Goal: Ask a question: Seek information or help from site administrators or community

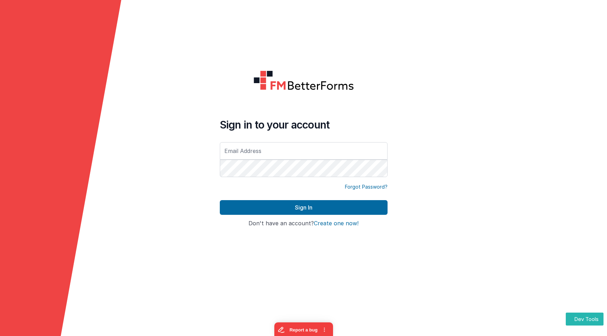
type input "[EMAIL_ADDRESS][DOMAIN_NAME]"
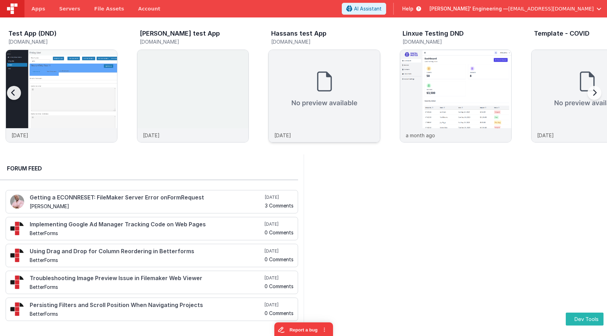
click at [282, 56] on img at bounding box center [324, 89] width 111 height 78
click at [190, 70] on img at bounding box center [192, 105] width 111 height 111
click at [317, 92] on img at bounding box center [324, 89] width 111 height 78
click at [158, 77] on img at bounding box center [192, 105] width 111 height 111
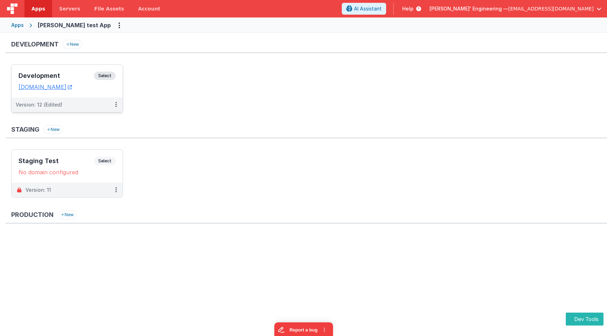
click at [56, 77] on h3 "Development" at bounding box center [57, 75] width 76 height 7
click at [72, 76] on h3 "Development" at bounding box center [57, 75] width 76 height 7
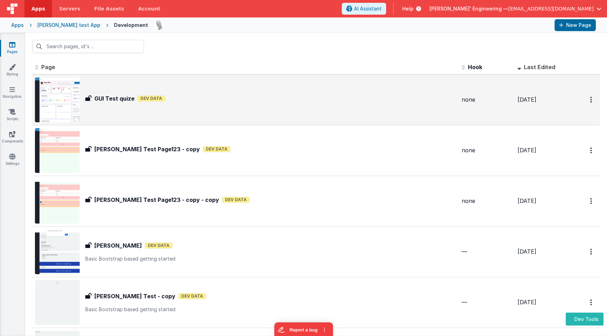
click at [401, 103] on div "GUI Test quize GUI Test quize Dev Data" at bounding box center [270, 99] width 371 height 11
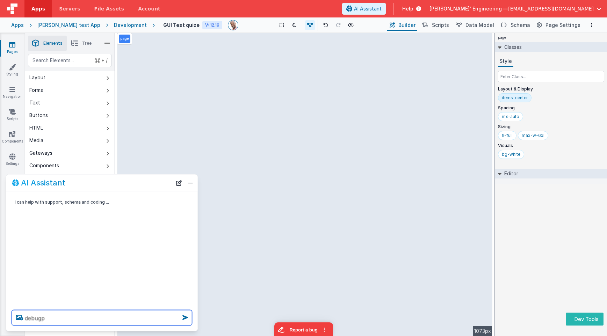
type textarea "debugp"
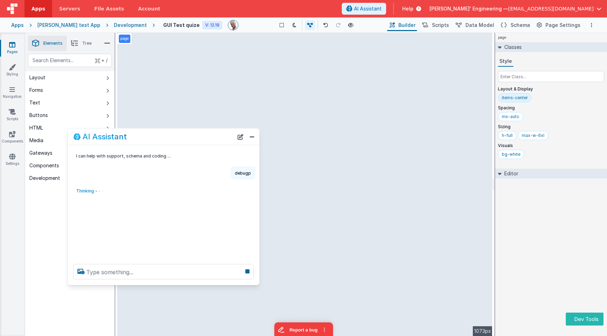
drag, startPoint x: 167, startPoint y: 154, endPoint x: 188, endPoint y: 135, distance: 28.2
click at [188, 135] on div "AI Assistant" at bounding box center [153, 137] width 160 height 8
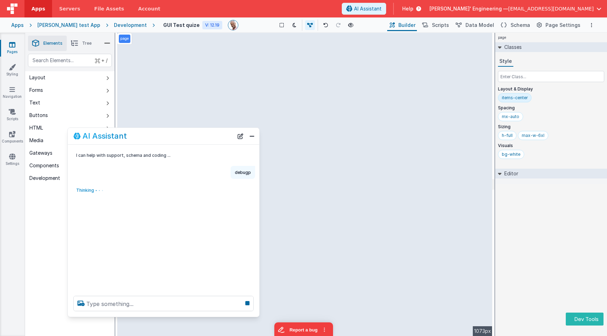
drag, startPoint x: 136, startPoint y: 283, endPoint x: 137, endPoint y: 314, distance: 30.8
click at [133, 316] on div at bounding box center [164, 304] width 192 height 27
click at [185, 241] on div "I can help with support, schema and coding ... debugp Thinking . . ." at bounding box center [164, 218] width 192 height 147
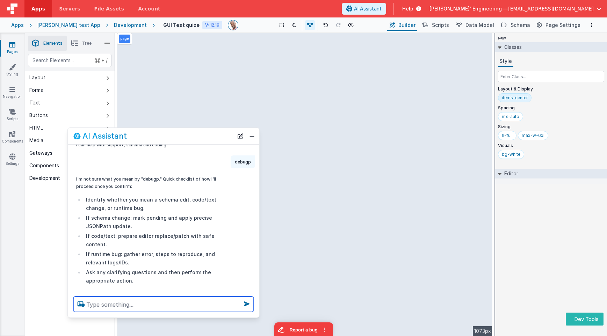
scroll to position [9, 0]
type textarea "what version ai is this"
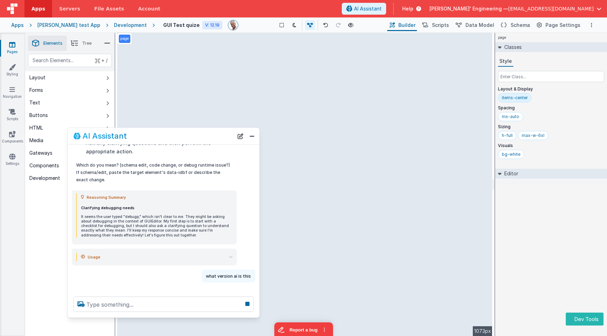
scroll to position [140, 0]
click at [584, 318] on button "Dev Tools" at bounding box center [585, 319] width 38 height 13
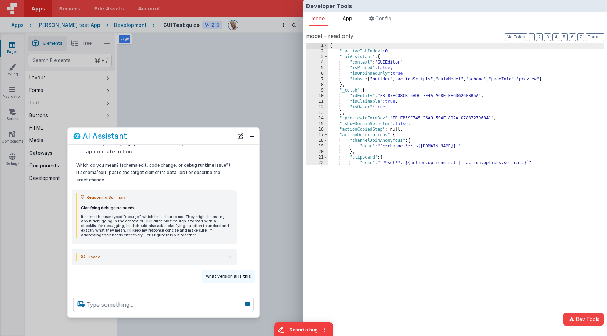
click at [351, 19] on span "App" at bounding box center [348, 18] width 10 height 6
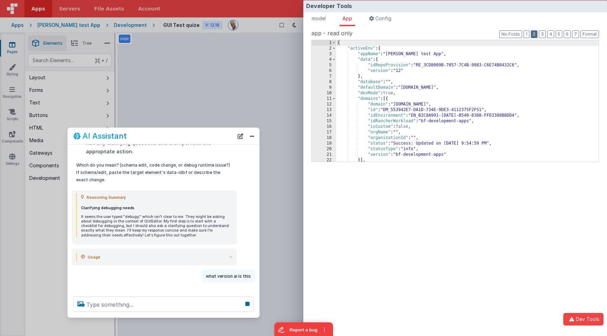
click at [535, 35] on button "2" at bounding box center [534, 34] width 7 height 8
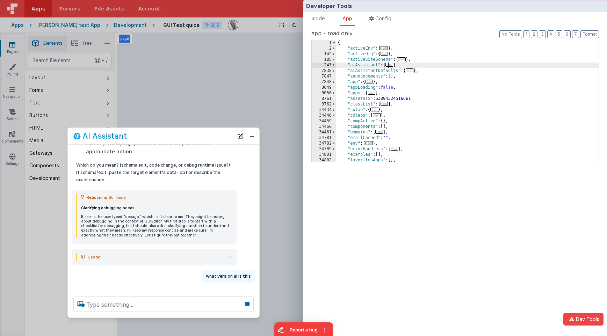
click at [391, 64] on span "..." at bounding box center [390, 65] width 8 height 4
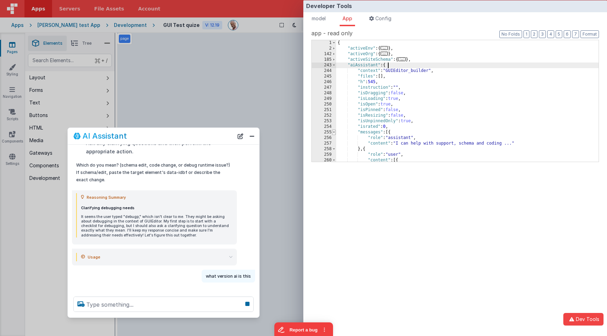
click at [335, 133] on span at bounding box center [334, 133] width 4 height 6
click at [335, 144] on span at bounding box center [334, 144] width 4 height 6
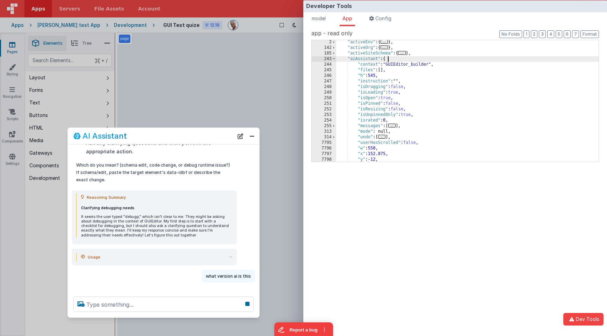
scroll to position [6, 0]
click at [407, 103] on div ""activeEnv" : { ... } , "activeOrg" : { ... } , "activeSiteSchema" : { ... } , …" at bounding box center [467, 106] width 263 height 133
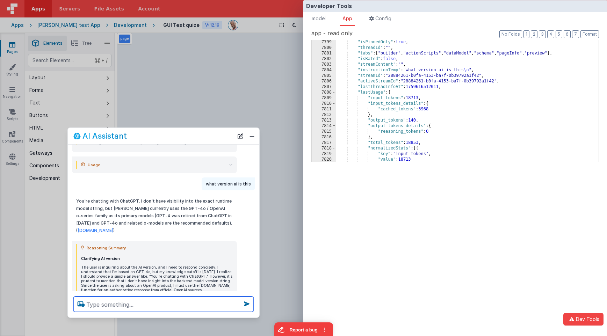
scroll to position [131, 0]
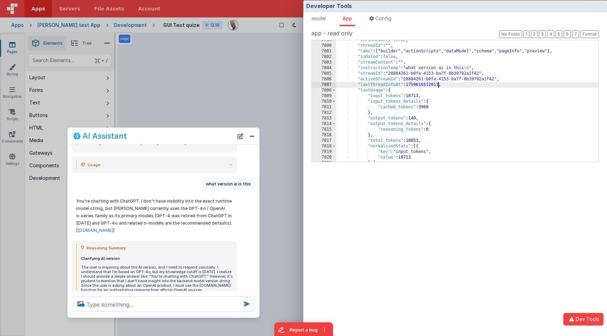
click at [438, 86] on div ""isPinnedOnly" : true , "threadId" : "" , "tabs" : [ "builder" , "actionScripts…" at bounding box center [467, 103] width 263 height 133
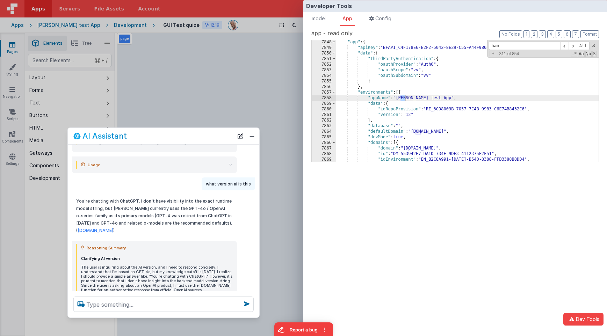
scroll to position [1545, 0]
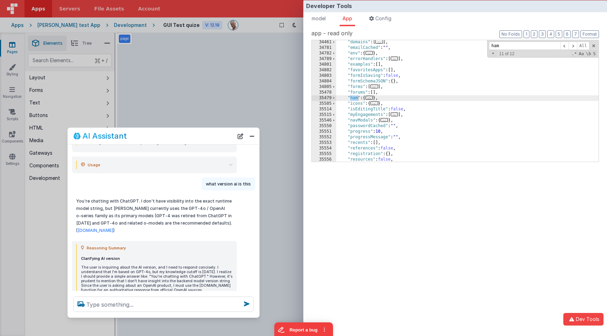
type input "ham"
click at [372, 100] on span "..." at bounding box center [370, 98] width 8 height 4
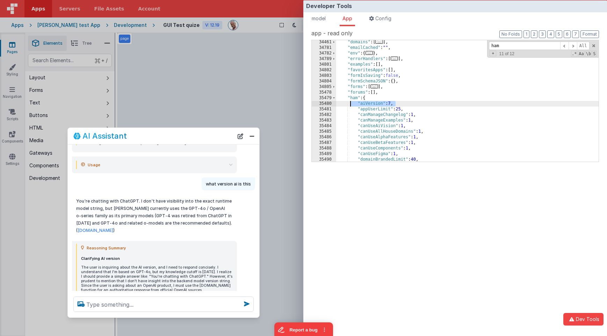
drag, startPoint x: 399, startPoint y: 104, endPoint x: 351, endPoint y: 102, distance: 47.6
click at [351, 102] on div ""domains" : [ ... ] , "emailCached" : "" , "env" : { ... } , "errorHandlers" : …" at bounding box center [467, 106] width 263 height 133
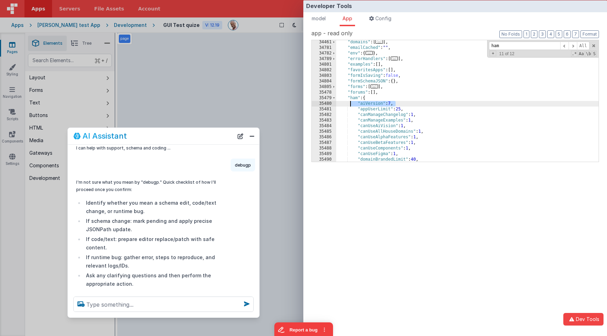
scroll to position [0, 0]
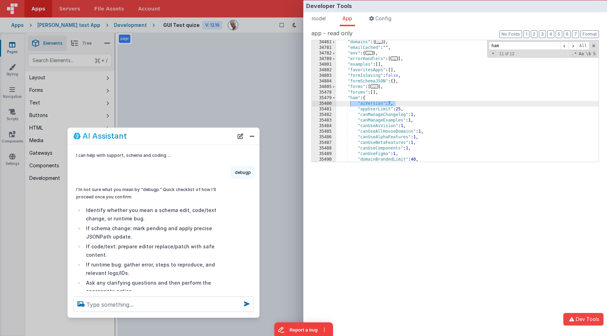
drag, startPoint x: 244, startPoint y: 133, endPoint x: 191, endPoint y: 223, distance: 104.1
click at [244, 133] on button "New Chat" at bounding box center [241, 136] width 10 height 10
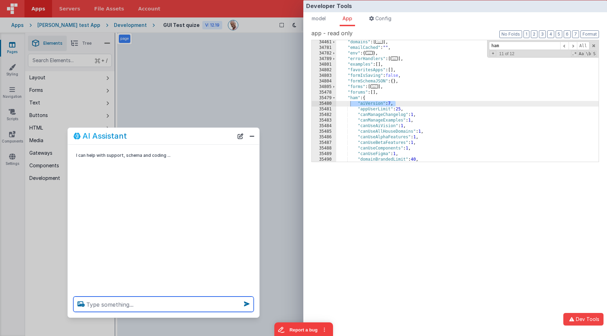
click at [159, 297] on textarea at bounding box center [163, 304] width 180 height 15
click at [153, 306] on textarea at bounding box center [163, 304] width 180 height 15
type textarea "debugp"
click at [278, 113] on div "Developer Tools model App Params Log (1) Misc Windows Config model - read only …" at bounding box center [303, 168] width 607 height 336
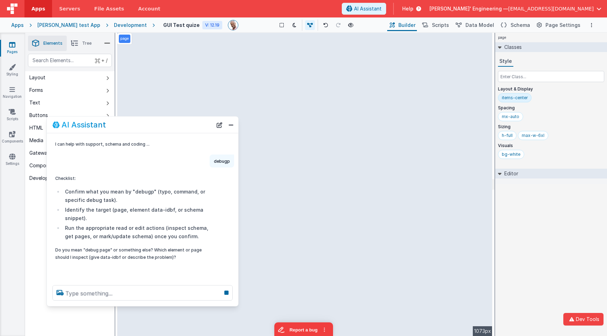
drag, startPoint x: 183, startPoint y: 135, endPoint x: 164, endPoint y: 124, distance: 22.4
click at [164, 124] on div "AI Assistant" at bounding box center [132, 125] width 160 height 8
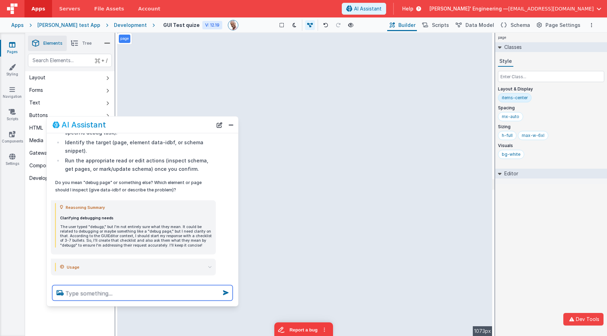
scroll to position [76, 0]
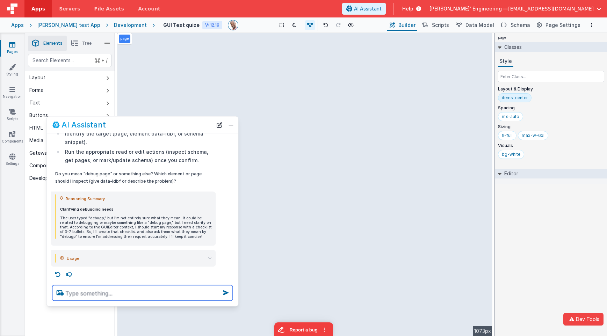
click at [113, 293] on textarea at bounding box center [142, 293] width 180 height 15
click at [220, 129] on button "New Chat" at bounding box center [220, 125] width 10 height 10
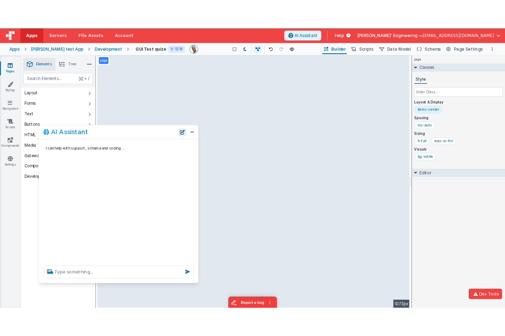
scroll to position [0, 0]
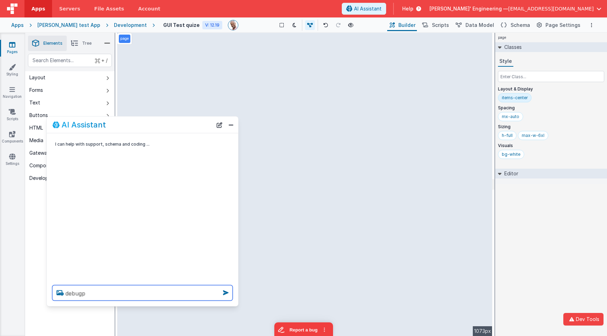
type textarea "debugp"
drag, startPoint x: 218, startPoint y: 123, endPoint x: 216, endPoint y: 130, distance: 7.4
click at [218, 123] on button "New Chat" at bounding box center [220, 125] width 10 height 10
type textarea "debugp"
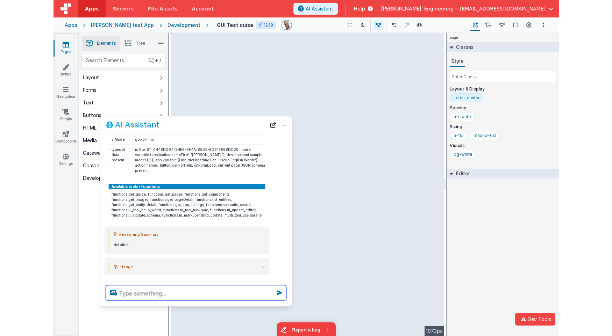
scroll to position [101, 0]
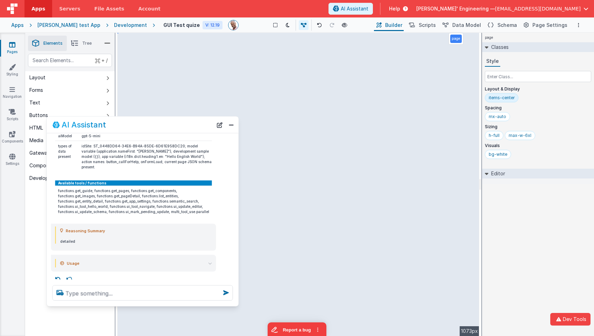
click at [505, 204] on div "page Classes Style Layout & Display items-center Spacing mx-auto Sizing h-full …" at bounding box center [538, 185] width 112 height 304
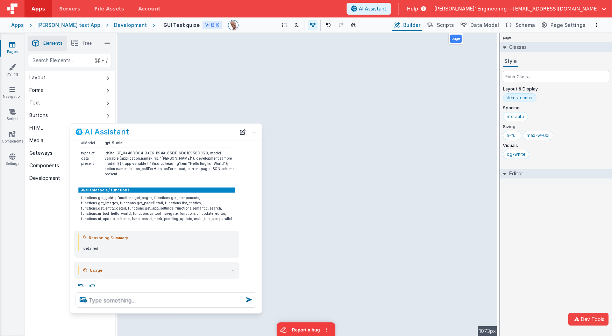
drag, startPoint x: 181, startPoint y: 122, endPoint x: 169, endPoint y: 158, distance: 37.4
click at [204, 129] on div "AI Assistant" at bounding box center [156, 132] width 160 height 8
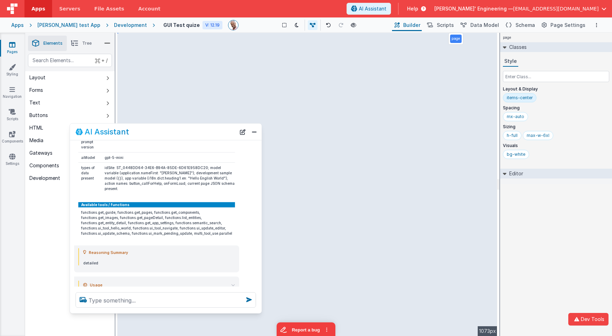
scroll to position [88, 0]
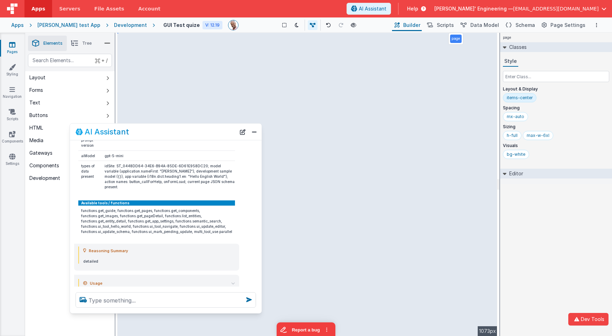
drag, startPoint x: 194, startPoint y: 207, endPoint x: 226, endPoint y: 224, distance: 36.0
click at [226, 224] on td "functions.get_guide, functions.get_pages, functions.get_components, functions.g…" at bounding box center [156, 221] width 157 height 31
click at [159, 300] on textarea at bounding box center [166, 300] width 180 height 15
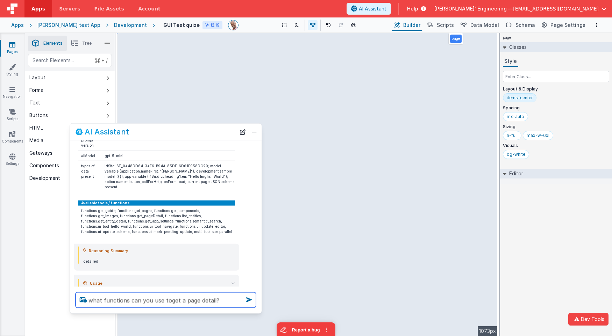
type textarea "what functions can you use toget a page detail?"
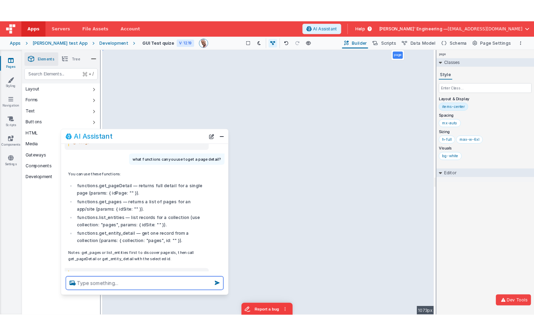
scroll to position [232, 0]
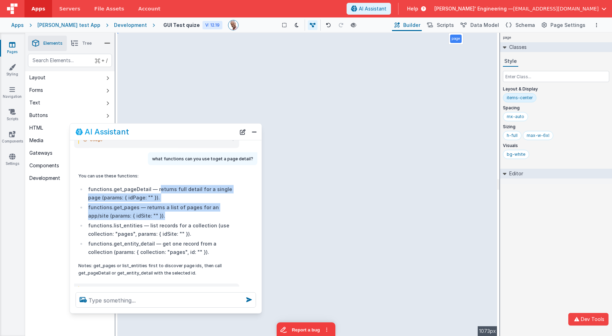
drag, startPoint x: 165, startPoint y: 212, endPoint x: 156, endPoint y: 186, distance: 27.2
click at [156, 186] on ul "functions.get_pageDetail — returns full detail for a single page (params: { idP…" at bounding box center [156, 220] width 157 height 71
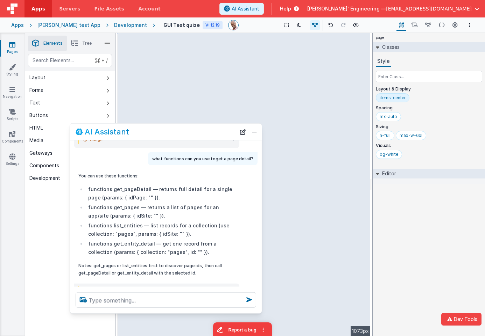
click at [138, 240] on li "functions.get_entity_detail — get one record from a collection (params: { colle…" at bounding box center [160, 248] width 149 height 17
copy li "get_entity_detail"
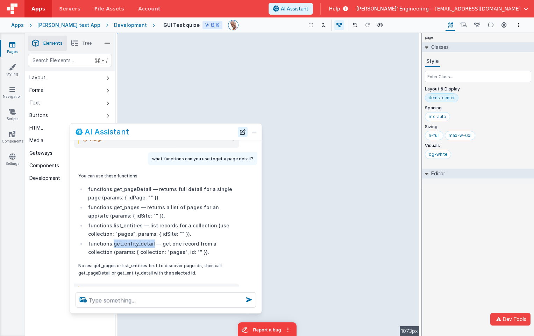
click at [243, 133] on button "New Chat" at bounding box center [243, 132] width 10 height 10
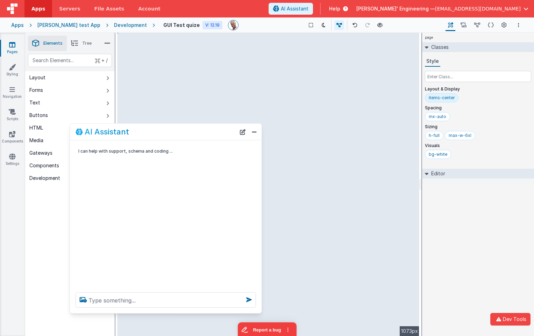
scroll to position [0, 0]
click at [174, 296] on textarea at bounding box center [166, 300] width 180 height 15
type textarea "debugp"
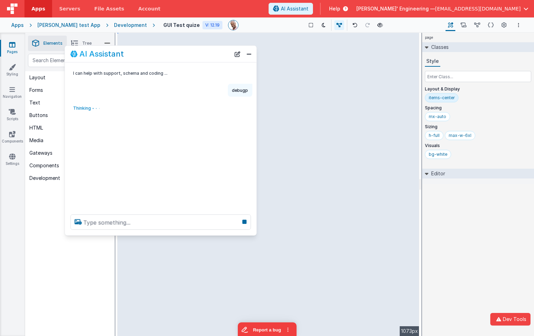
drag, startPoint x: 150, startPoint y: 113, endPoint x: 148, endPoint y: 54, distance: 59.1
click at [149, 50] on div "AI Assistant" at bounding box center [150, 54] width 160 height 8
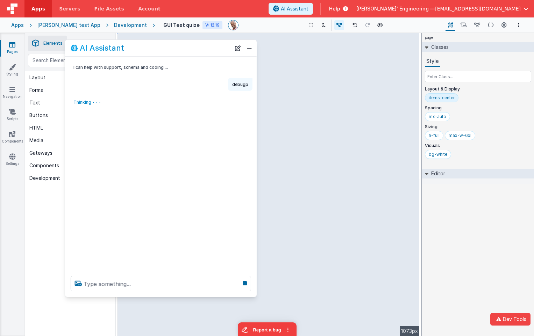
drag, startPoint x: 154, startPoint y: 229, endPoint x: 152, endPoint y: 299, distance: 70.7
click at [152, 297] on div at bounding box center [161, 284] width 192 height 27
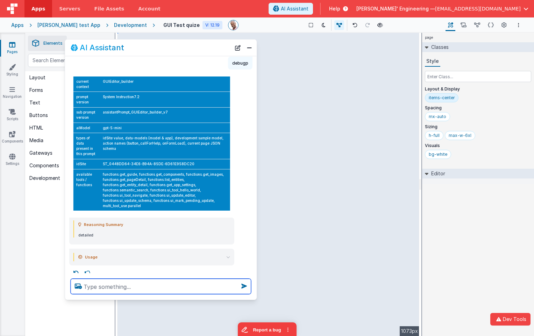
scroll to position [21, 0]
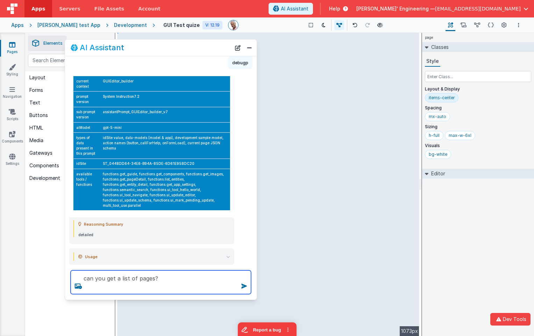
type textarea "can you get a list of pages?"
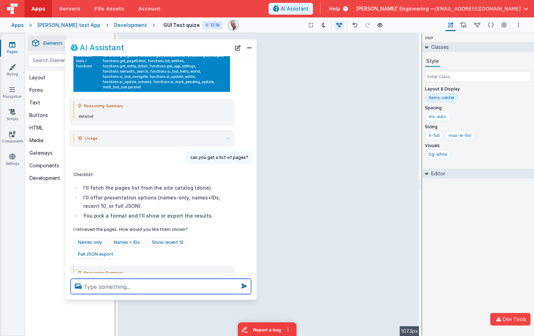
scroll to position [142, 0]
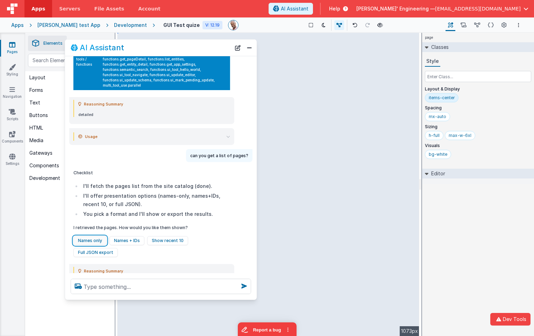
click at [98, 237] on button "Names only" at bounding box center [89, 240] width 33 height 9
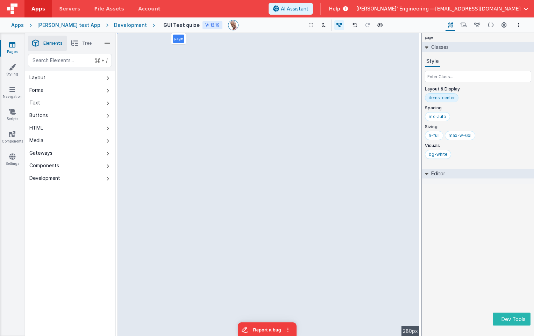
click at [486, 220] on div "page Classes Style Layout & Display items-center Spacing mx-auto Sizing h-full …" at bounding box center [478, 185] width 112 height 304
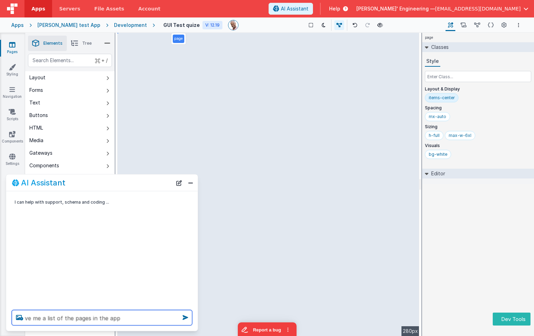
type textarea "ve me a list of the pages in the app"
click at [181, 316] on icon at bounding box center [185, 317] width 11 height 11
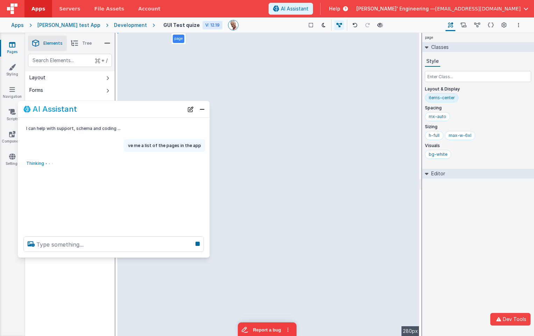
drag, startPoint x: 81, startPoint y: 176, endPoint x: 92, endPoint y: 109, distance: 67.7
click at [92, 109] on div "AI Assistant" at bounding box center [103, 109] width 160 height 8
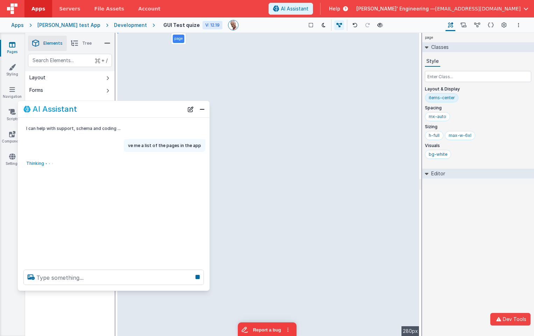
drag, startPoint x: 94, startPoint y: 257, endPoint x: 90, endPoint y: 291, distance: 33.4
click at [90, 291] on div at bounding box center [114, 277] width 192 height 27
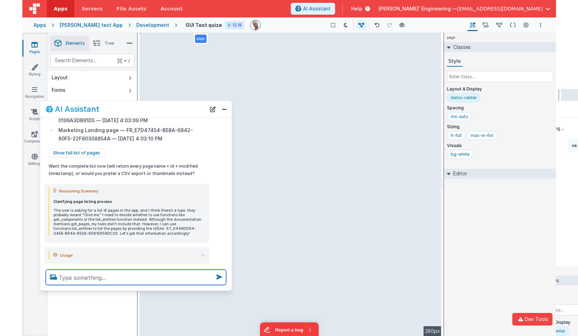
scroll to position [277, 0]
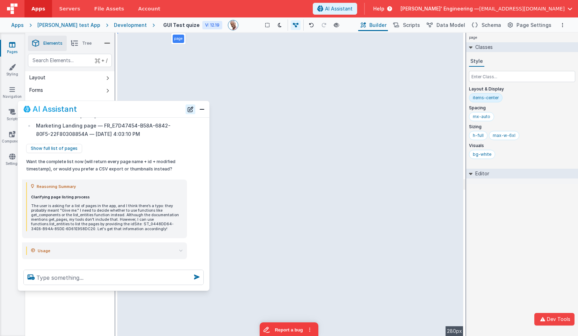
click at [189, 110] on button "New Chat" at bounding box center [191, 110] width 10 height 10
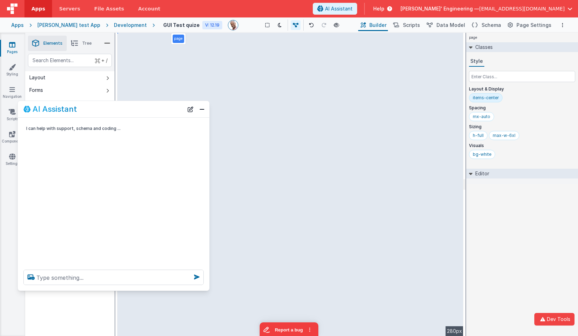
scroll to position [0, 0]
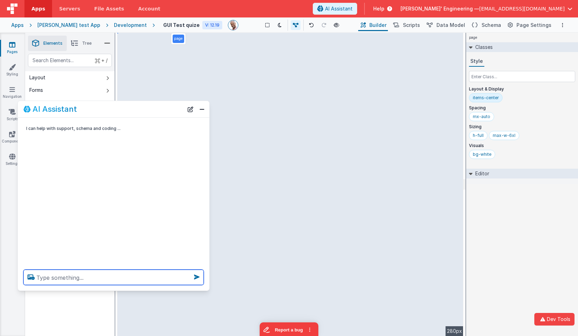
click at [121, 275] on textarea at bounding box center [113, 277] width 180 height 15
type textarea "what components are in this app"
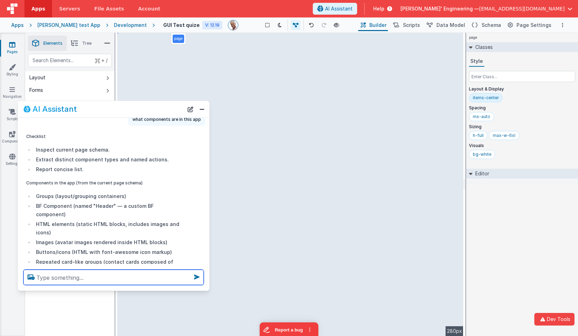
scroll to position [28, 0]
click at [85, 283] on textarea at bounding box center [113, 277] width 180 height 15
type textarea "debugp, just function"
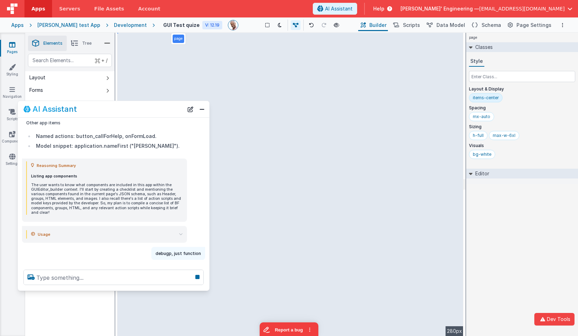
scroll to position [187, 0]
click at [184, 226] on div "Usage input_tokens 14,697 input_tokens_details.cached_tokens 3,968 output_token…" at bounding box center [104, 234] width 165 height 17
click at [181, 233] on icon at bounding box center [181, 235] width 4 height 4
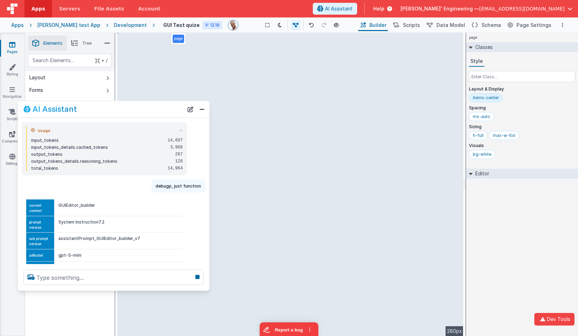
scroll to position [281, 0]
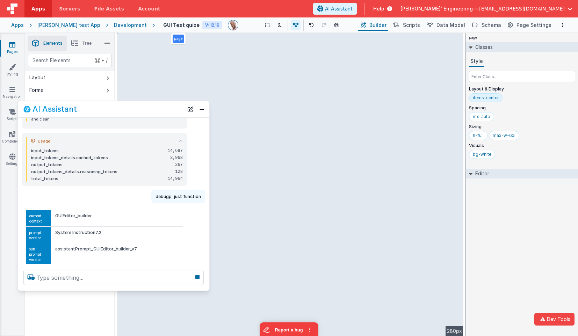
click at [180, 139] on icon at bounding box center [181, 141] width 4 height 4
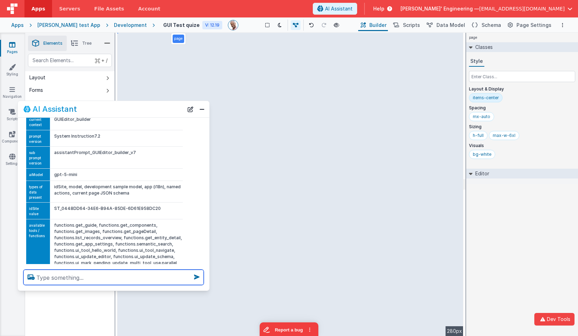
scroll to position [401, 0]
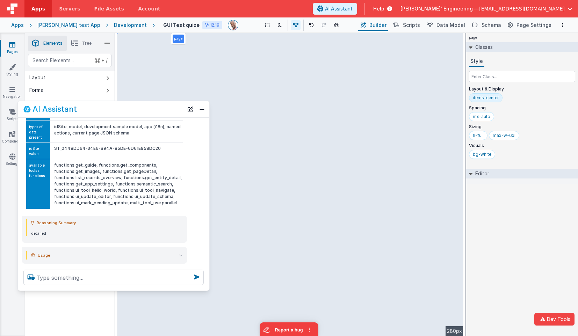
drag, startPoint x: 176, startPoint y: 190, endPoint x: 60, endPoint y: 171, distance: 117.2
click at [60, 171] on td "functions.get_guide, functions.get_components, functions.get_images, functions.…" at bounding box center [116, 184] width 133 height 50
drag, startPoint x: 111, startPoint y: 172, endPoint x: 56, endPoint y: 171, distance: 54.9
click at [56, 171] on td "functions.get_guide, functions.get_components, functions.get_images, functions.…" at bounding box center [116, 184] width 133 height 50
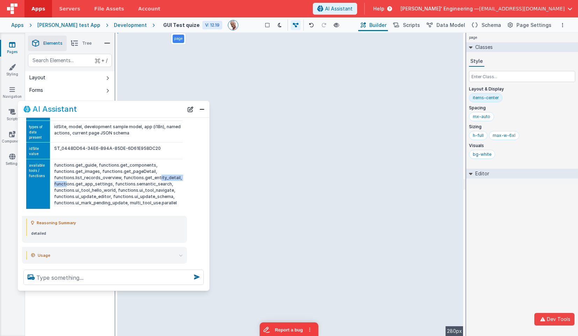
drag, startPoint x: 178, startPoint y: 166, endPoint x: 141, endPoint y: 166, distance: 37.1
click at [141, 166] on td "functions.get_guide, functions.get_components, functions.get_images, functions.…" at bounding box center [116, 184] width 133 height 50
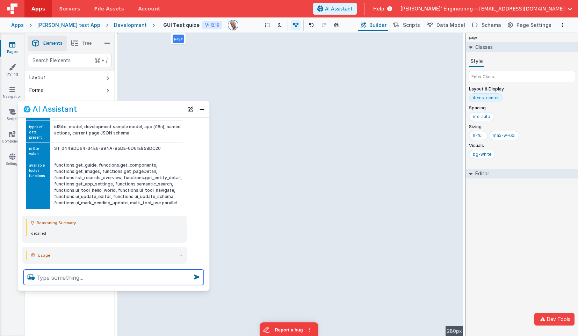
click at [94, 278] on textarea at bounding box center [113, 277] width 180 height 15
type textarea "use the get_compoents"
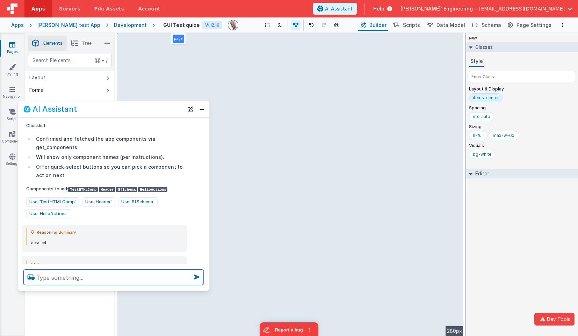
scroll to position [577, 0]
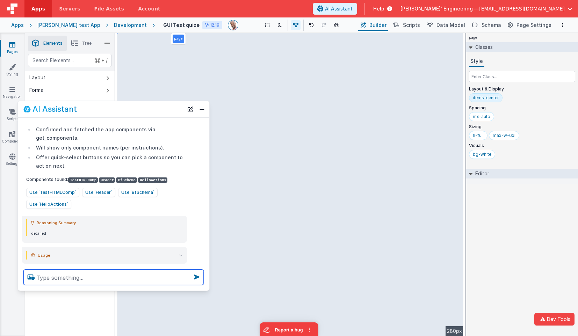
click at [115, 277] on textarea at bounding box center [113, 277] width 180 height 15
type textarea "list the components"
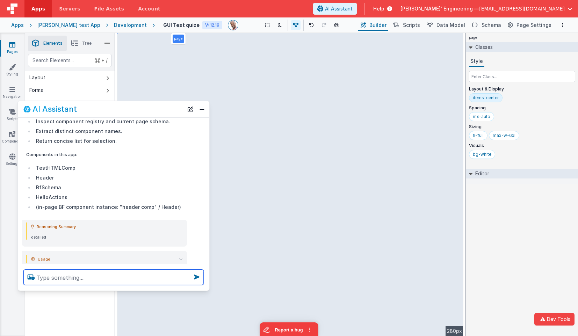
scroll to position [764, 0]
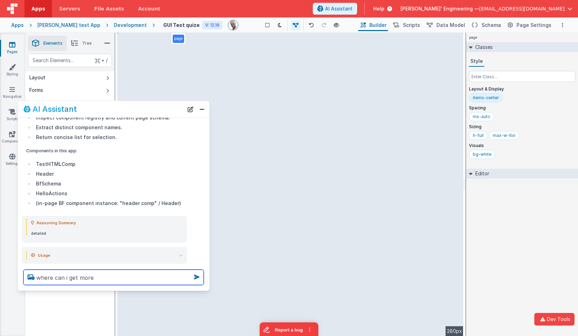
type textarea "where can i get more"
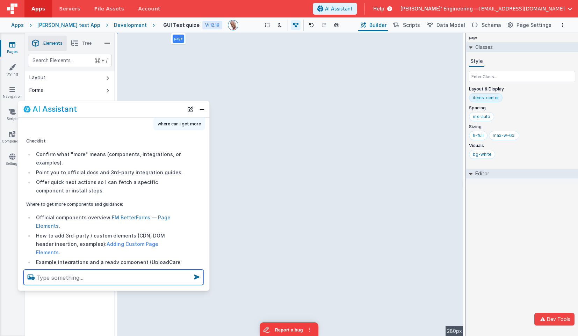
scroll to position [918, 0]
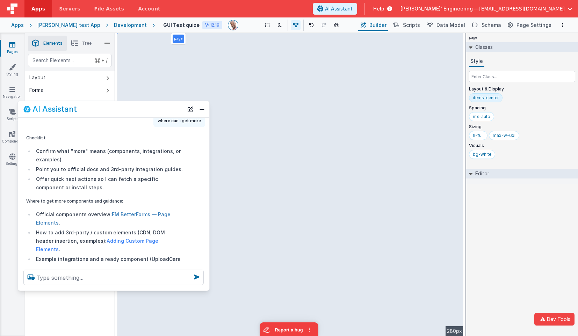
click at [129, 212] on link "FM BetterForms — Page Elements" at bounding box center [103, 219] width 135 height 14
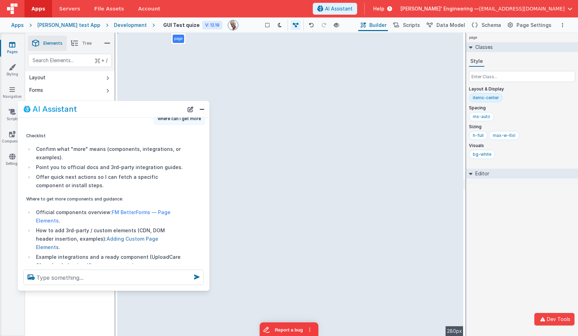
click at [133, 236] on link "Adding Custom Page Elements" at bounding box center [97, 243] width 122 height 14
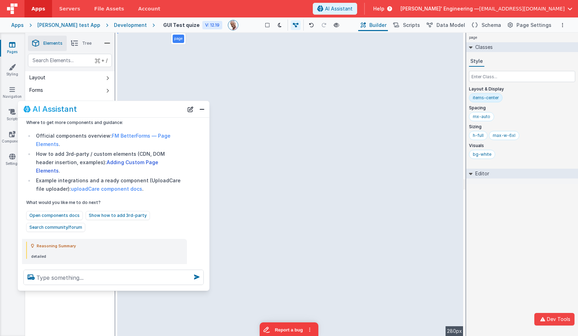
scroll to position [1011, 0]
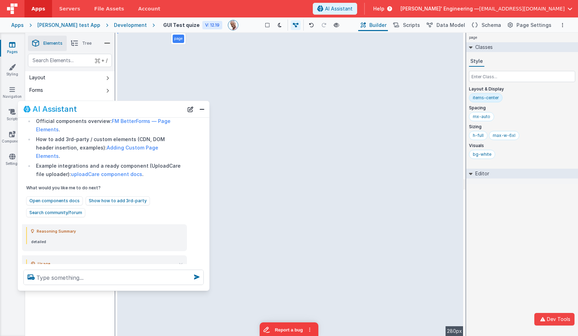
click at [159, 197] on div "Open components docs Show how to add 3rd‑party Search community/forum" at bounding box center [104, 207] width 157 height 21
click at [138, 197] on button "Show how to add 3rd‑party" at bounding box center [118, 201] width 64 height 9
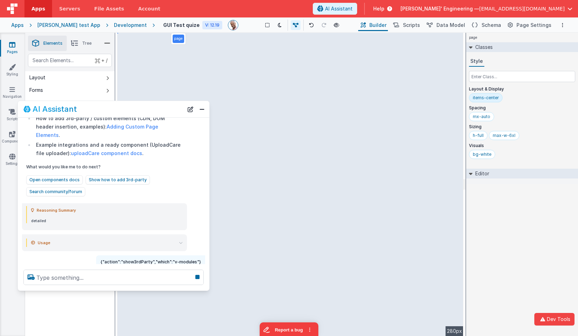
click at [177, 239] on summary "Usage" at bounding box center [107, 243] width 152 height 8
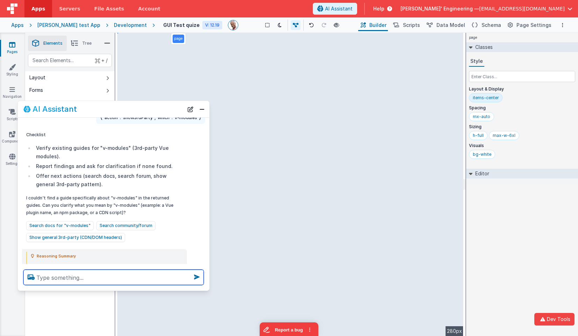
scroll to position [1177, 0]
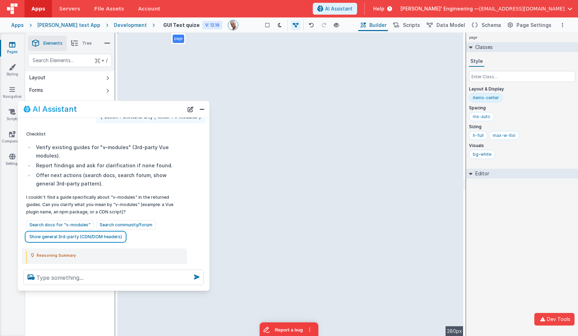
drag, startPoint x: 105, startPoint y: 214, endPoint x: 134, endPoint y: 214, distance: 29.4
click at [134, 221] on div "Search docs for "v-modules" Search community/forum Show general 3rd‑party (CDN/…" at bounding box center [104, 231] width 157 height 21
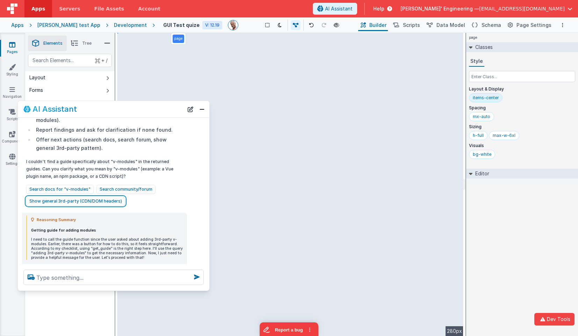
scroll to position [1229, 0]
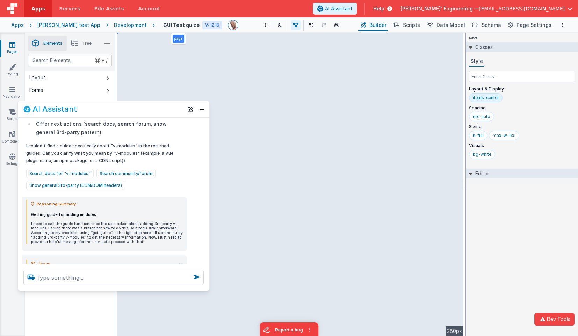
drag, startPoint x: 53, startPoint y: 205, endPoint x: 142, endPoint y: 222, distance: 90.7
click at [142, 222] on p "I need to call the guide function since the user asked about adding 3rd-party v…" at bounding box center [107, 233] width 152 height 23
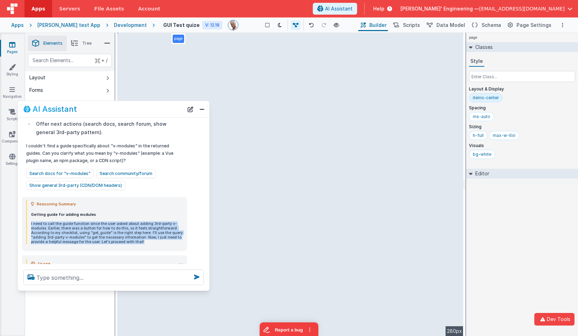
drag, startPoint x: 145, startPoint y: 222, endPoint x: 138, endPoint y: 199, distance: 24.4
click at [138, 213] on div "Getting guide for adding modules I need to call the guide function since the us…" at bounding box center [107, 229] width 152 height 32
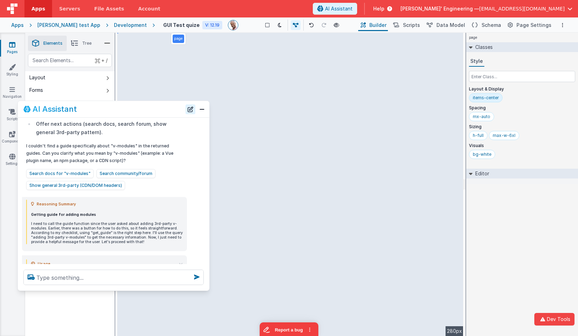
click at [191, 109] on button "New Chat" at bounding box center [191, 110] width 10 height 10
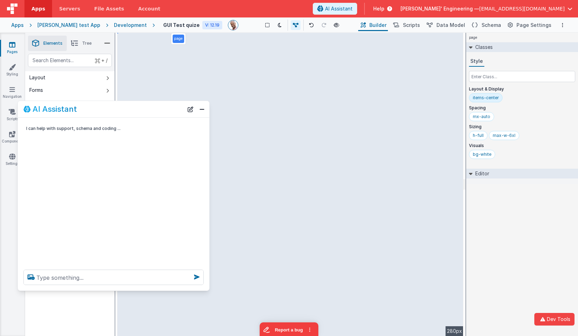
scroll to position [0, 0]
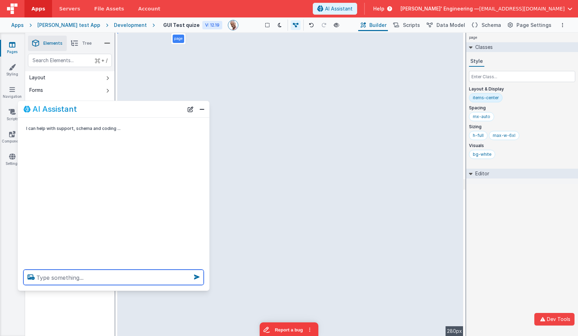
click at [127, 282] on textarea at bounding box center [113, 277] width 180 height 15
type textarea "hello"
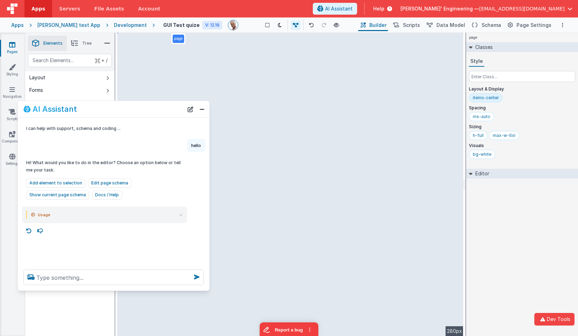
click at [163, 217] on summary "Usage" at bounding box center [107, 215] width 152 height 8
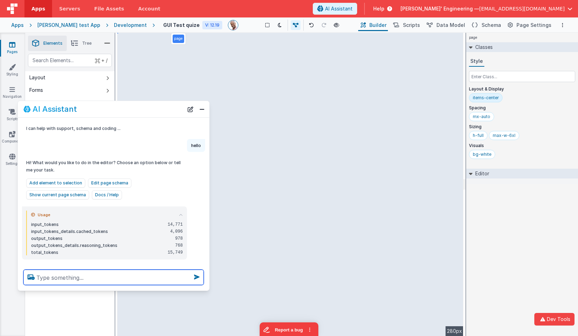
click at [121, 275] on textarea at bounding box center [113, 277] width 180 height 15
type textarea "debugp"
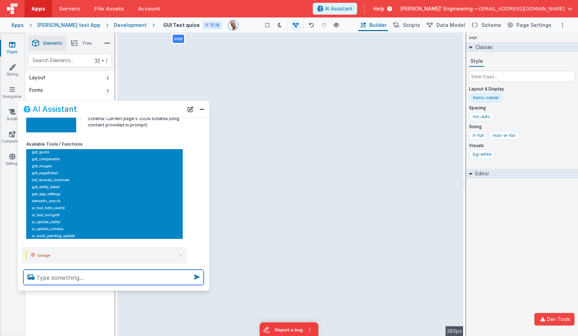
scroll to position [270, 0]
click at [106, 274] on textarea at bounding box center [113, 277] width 180 height 15
type textarea "call the hello world tool 5x"
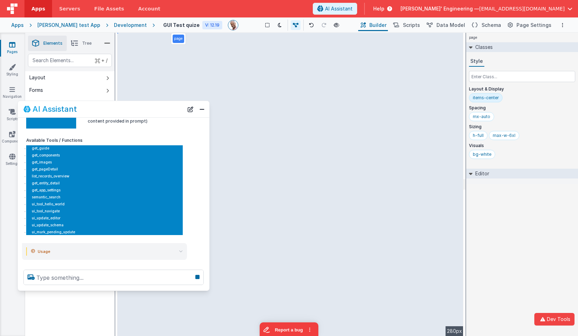
scroll to position [291, 0]
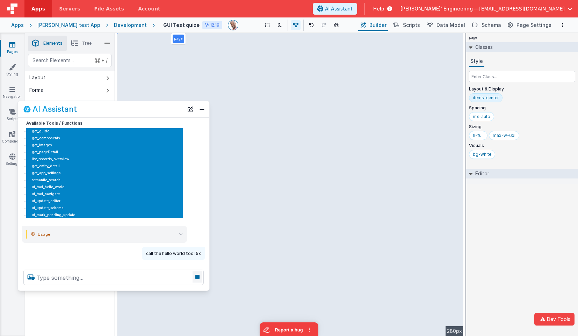
click at [197, 278] on icon at bounding box center [198, 277] width 10 height 11
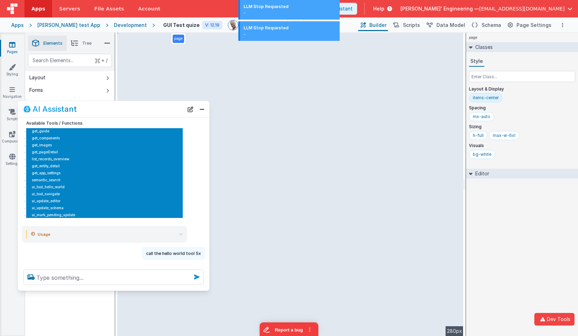
scroll to position [302, 0]
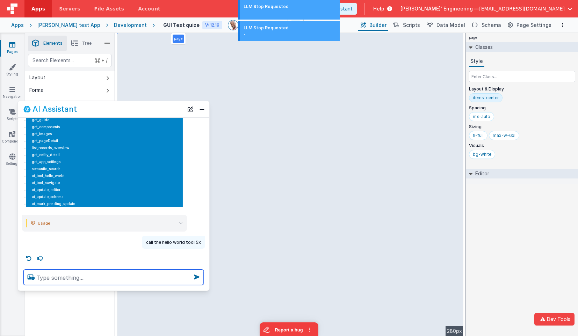
click at [157, 276] on textarea at bounding box center [113, 277] width 180 height 15
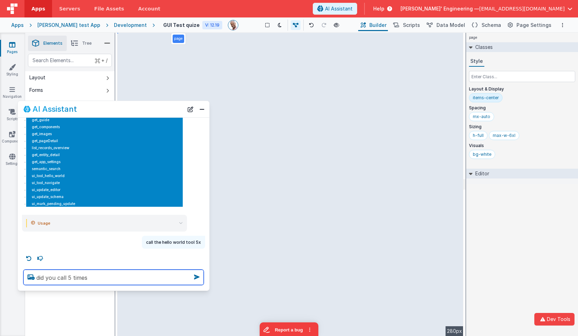
type textarea "did you call 5 times"
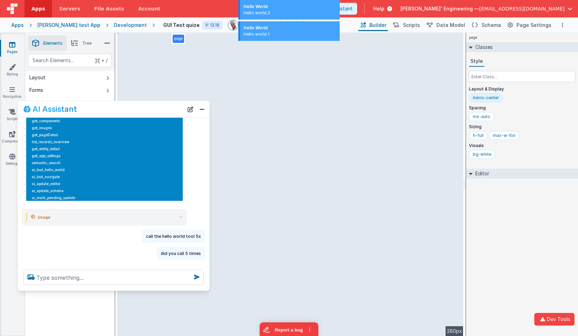
scroll to position [338, 0]
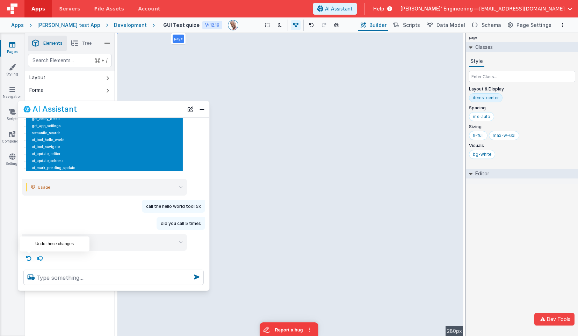
click at [29, 260] on icon at bounding box center [28, 258] width 11 height 11
type textarea "did you call 5 times"
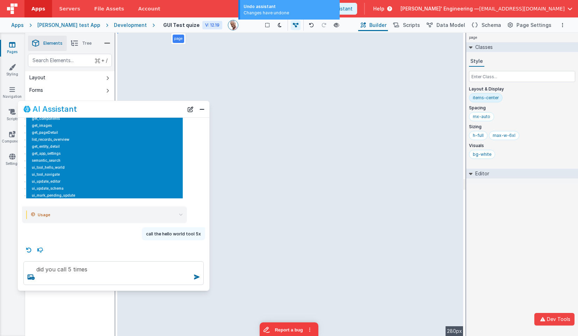
scroll to position [311, 0]
click at [29, 260] on div "did you call 5 times" at bounding box center [114, 273] width 192 height 35
click at [29, 257] on div "did you call 5 times" at bounding box center [114, 273] width 192 height 35
click at [191, 112] on button "New Chat" at bounding box center [191, 110] width 10 height 10
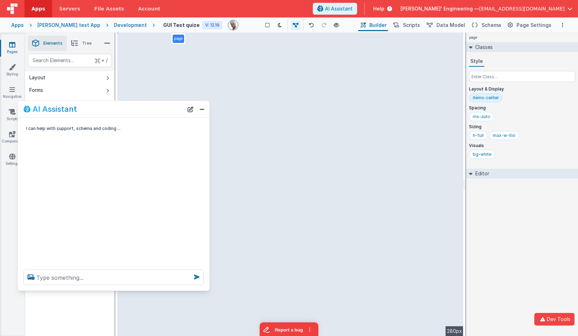
scroll to position [0, 0]
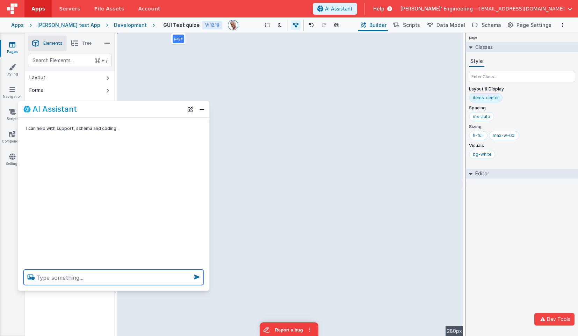
click at [149, 277] on textarea at bounding box center [113, 277] width 180 height 15
type textarea "call the hello world tool 5 times"
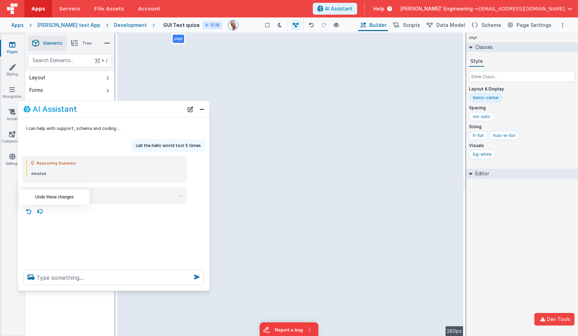
click at [29, 213] on icon at bounding box center [28, 211] width 11 height 11
type textarea "call the hello world tool 5 times"
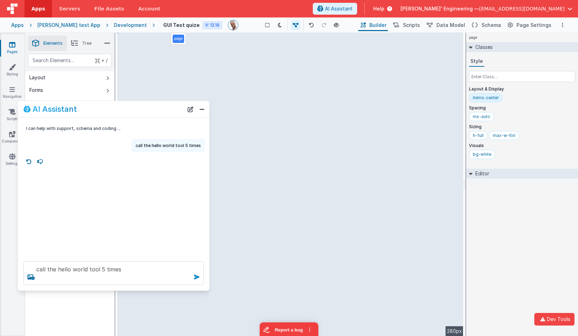
click at [196, 277] on icon at bounding box center [196, 277] width 11 height 11
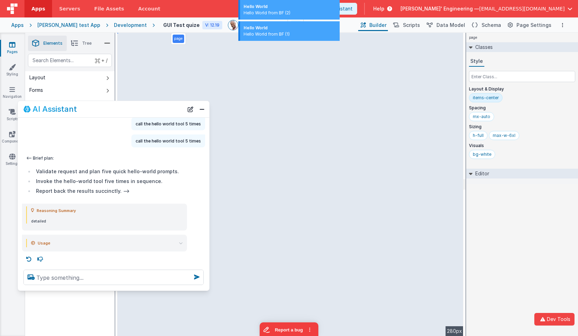
scroll to position [22, 0]
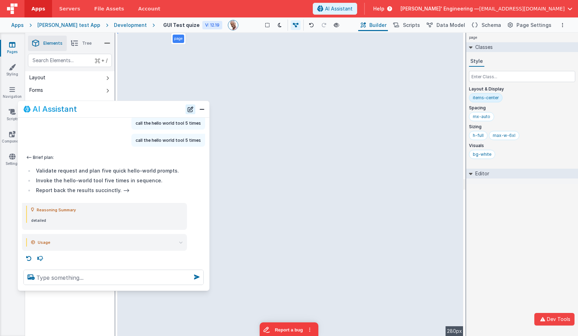
click at [191, 113] on button "New Chat" at bounding box center [191, 110] width 10 height 10
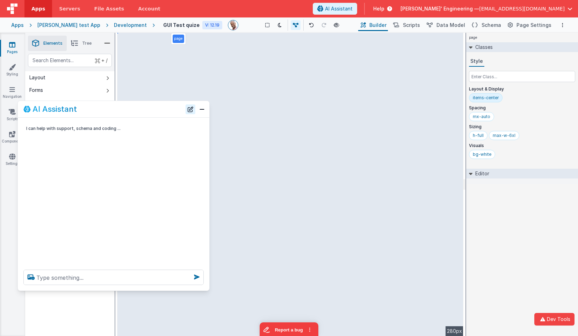
scroll to position [0, 0]
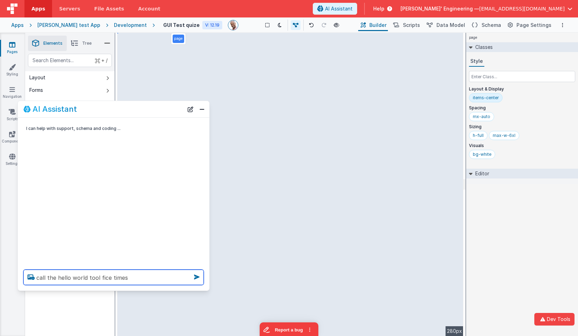
type textarea "call the hello world tool fice times"
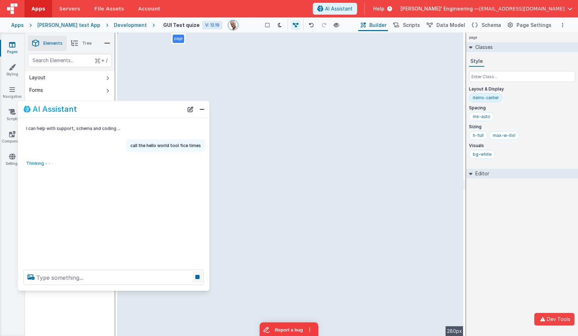
click at [198, 277] on icon at bounding box center [198, 277] width 10 height 11
click at [200, 137] on div "I can help with support, schema and coding ... call the hello world tool fice t…" at bounding box center [114, 191] width 192 height 147
click at [188, 109] on button "New Chat" at bounding box center [191, 110] width 10 height 10
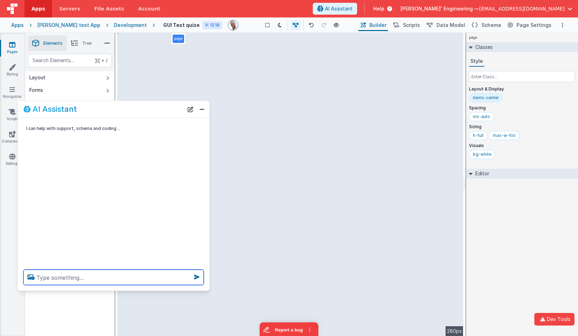
click at [80, 280] on textarea at bounding box center [113, 277] width 180 height 15
type textarea "call the hello world tool five times"
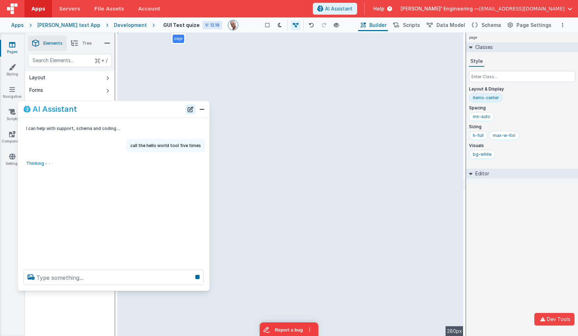
click at [193, 109] on button "New Chat" at bounding box center [191, 110] width 10 height 10
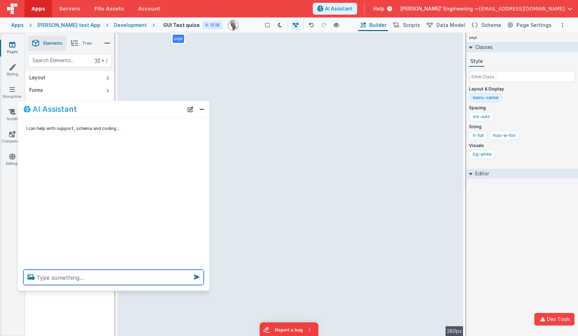
click at [150, 278] on textarea at bounding box center [113, 277] width 180 height 15
type textarea "hello"
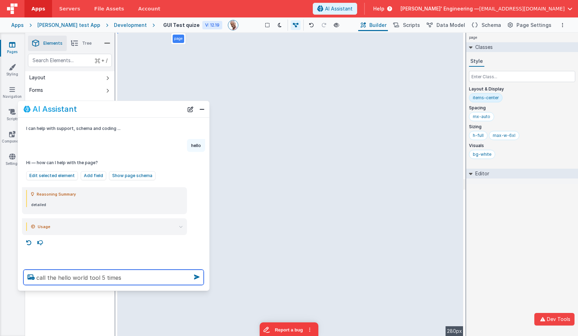
type textarea "call the hello world tool 5 times"
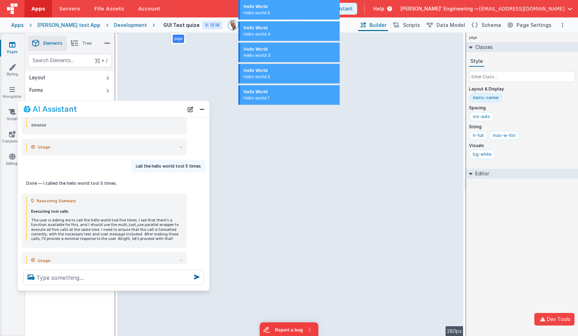
scroll to position [98, 0]
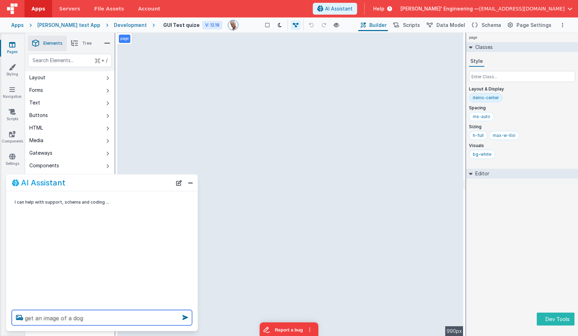
type textarea "get an image of a dog"
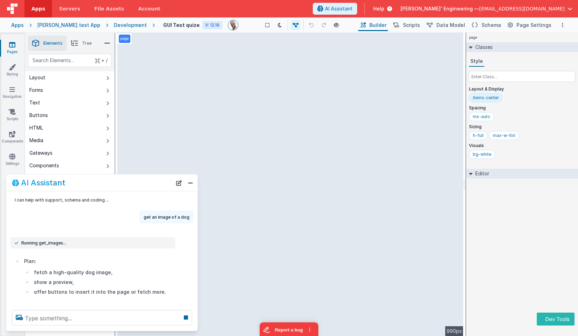
scroll to position [21, 0]
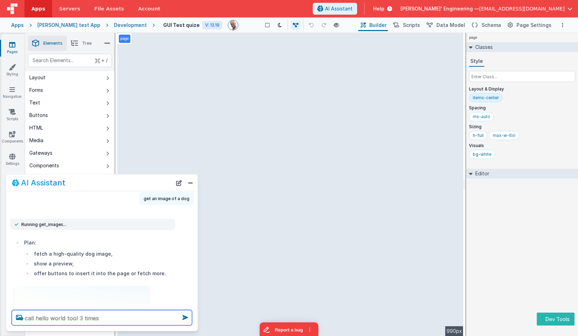
type textarea "call hello world tool 3 times"
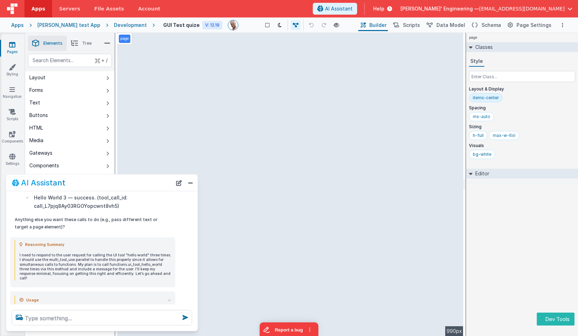
scroll to position [541, 0]
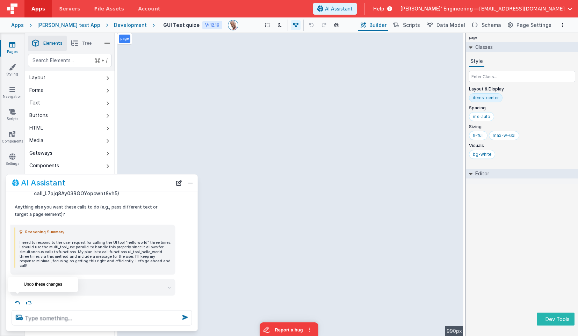
click at [17, 298] on icon at bounding box center [17, 303] width 11 height 11
type textarea "call hello world tool 3 times"
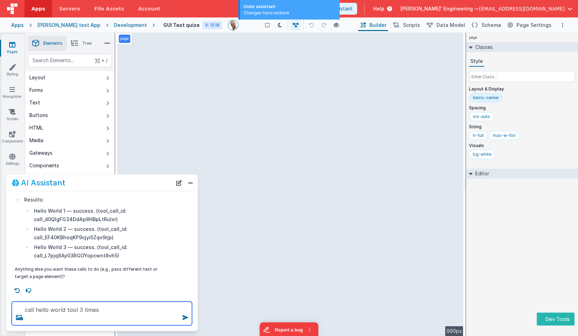
drag, startPoint x: 104, startPoint y: 314, endPoint x: 66, endPoint y: 298, distance: 40.6
click at [66, 298] on div "call hello world tool 3 times" at bounding box center [102, 314] width 192 height 35
click at [100, 285] on div "AI Assistant I can help with support, schema and coding ... get an image of a d…" at bounding box center [102, 253] width 192 height 157
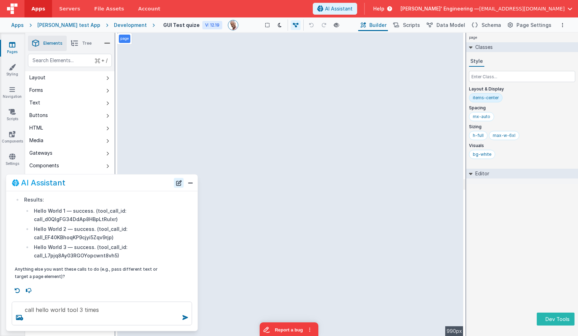
click at [182, 182] on button "New Chat" at bounding box center [179, 183] width 10 height 10
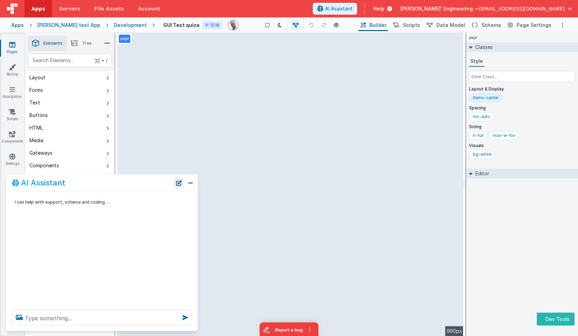
scroll to position [0, 0]
click at [58, 318] on textarea at bounding box center [102, 318] width 180 height 15
paste textarea "call hello world tool 3 times"
type textarea "call hello world tool 3 times"
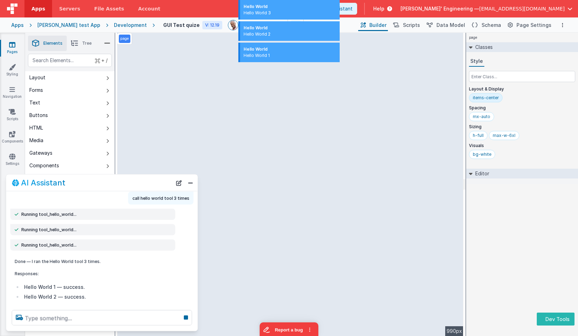
scroll to position [22, 0]
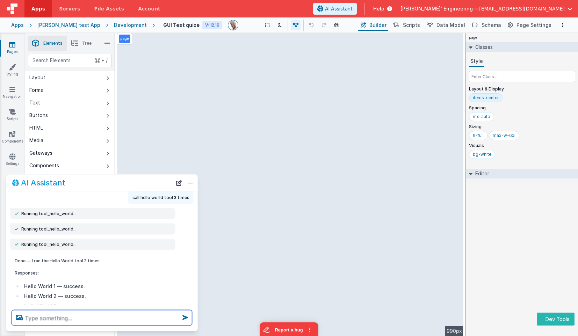
click at [79, 318] on textarea at bounding box center [102, 318] width 180 height 15
type textarea "thanks"
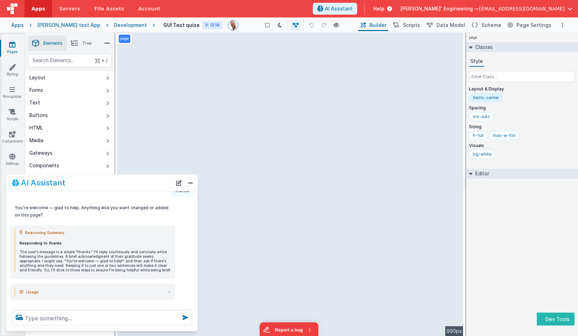
scroll to position [256, 0]
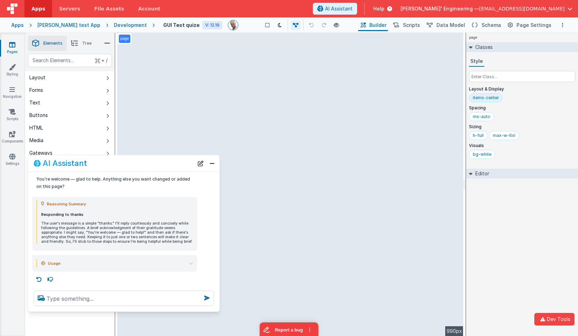
drag, startPoint x: 136, startPoint y: 179, endPoint x: 155, endPoint y: 162, distance: 25.5
click at [155, 162] on div "AI Assistant" at bounding box center [114, 163] width 160 height 8
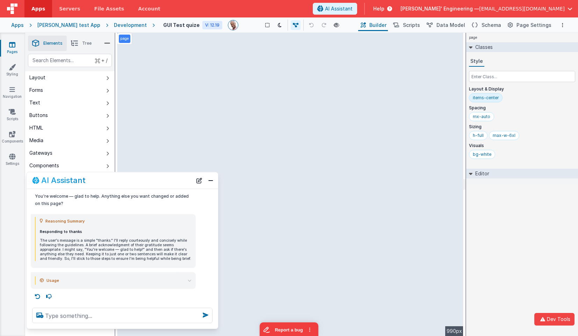
drag, startPoint x: 140, startPoint y: 167, endPoint x: 139, endPoint y: 184, distance: 16.8
click at [138, 184] on div "AI Assistant" at bounding box center [112, 181] width 160 height 8
click at [200, 181] on button "New Chat" at bounding box center [199, 181] width 10 height 10
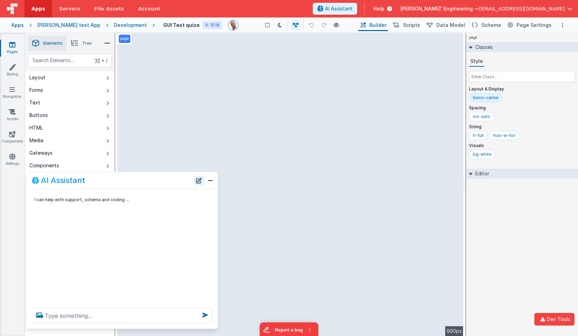
scroll to position [0, 0]
drag, startPoint x: 104, startPoint y: 316, endPoint x: 101, endPoint y: 313, distance: 5.0
click at [104, 316] on textarea at bounding box center [122, 315] width 180 height 15
type textarea "make the avatars square"
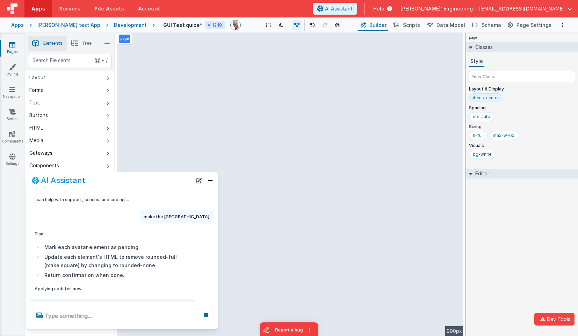
scroll to position [8, 0]
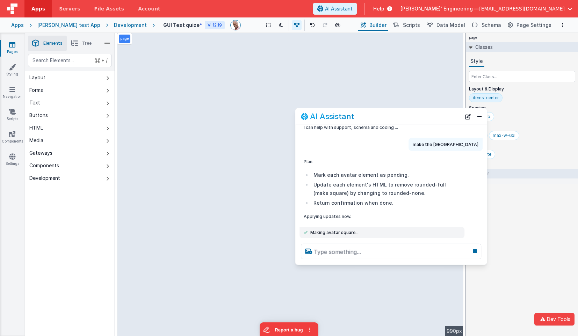
drag, startPoint x: 145, startPoint y: 178, endPoint x: 392, endPoint y: 114, distance: 255.7
click at [392, 114] on div "AI Assistant" at bounding box center [381, 116] width 160 height 8
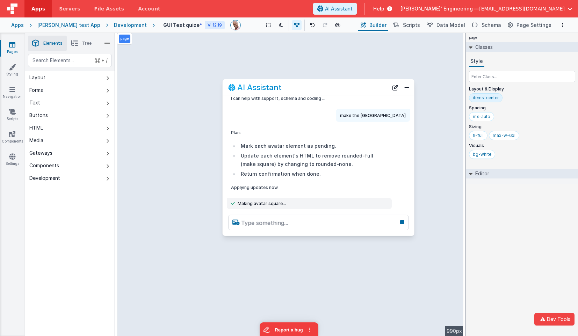
drag, startPoint x: 367, startPoint y: 119, endPoint x: 246, endPoint y: 72, distance: 129.1
click at [246, 83] on div "AI Assistant" at bounding box center [308, 87] width 160 height 8
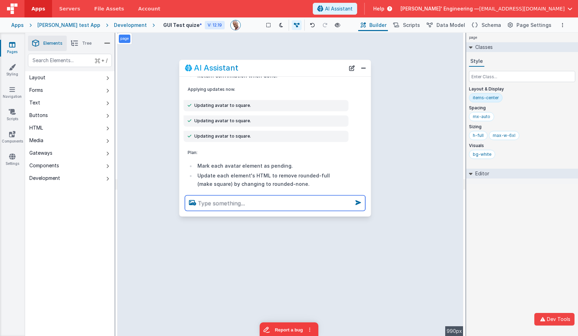
scroll to position [87, 0]
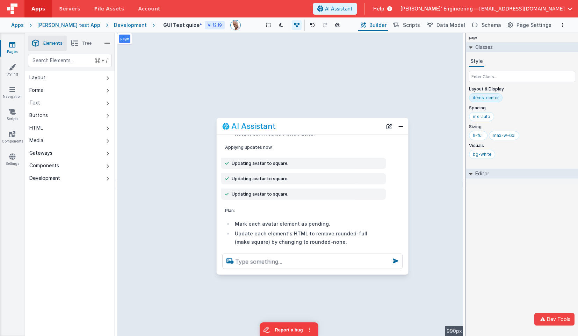
drag, startPoint x: 330, startPoint y: 70, endPoint x: 367, endPoint y: 128, distance: 69.1
click at [367, 128] on div "AI Assistant" at bounding box center [302, 126] width 160 height 8
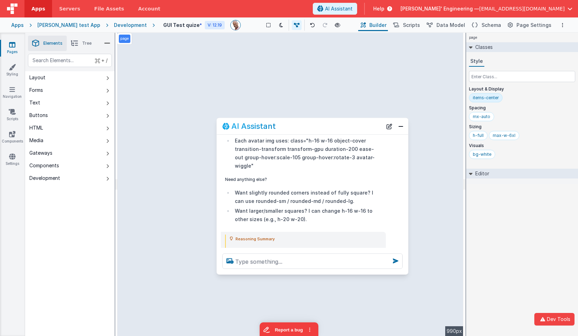
scroll to position [365, 0]
drag, startPoint x: 280, startPoint y: 261, endPoint x: 275, endPoint y: 259, distance: 5.1
click at [280, 261] on textarea at bounding box center [312, 261] width 180 height 15
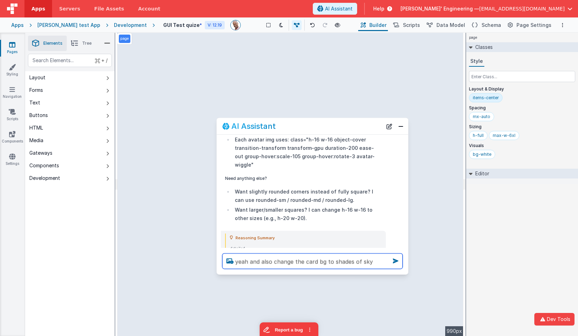
type textarea "yeah and also change the card bg to shades of sky"
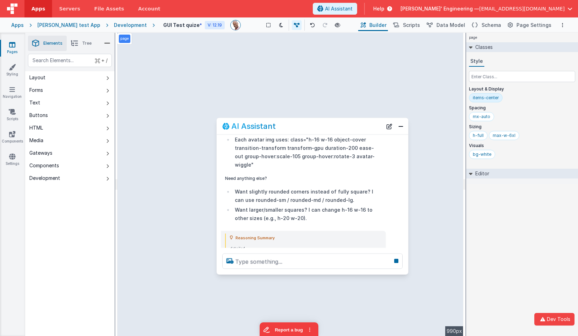
scroll to position [422, 0]
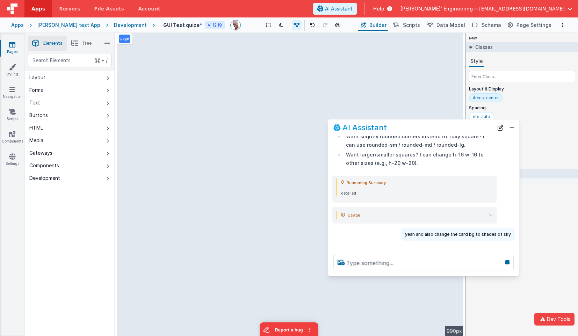
drag, startPoint x: 286, startPoint y: 124, endPoint x: 397, endPoint y: 126, distance: 111.2
click at [397, 126] on div "AI Assistant" at bounding box center [414, 127] width 160 height 8
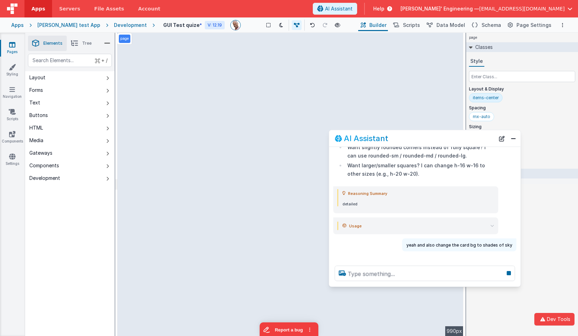
drag, startPoint x: 397, startPoint y: 126, endPoint x: 399, endPoint y: 137, distance: 10.9
click at [399, 137] on div "AI Assistant" at bounding box center [415, 138] width 160 height 8
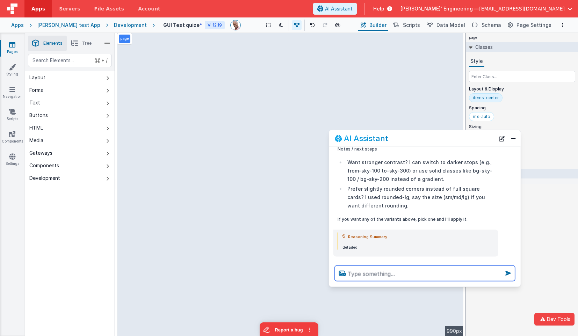
scroll to position [722, 0]
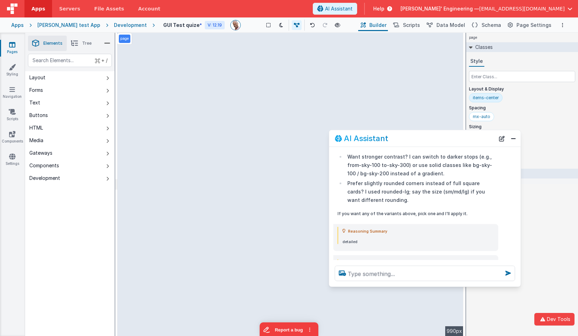
click at [493, 262] on icon at bounding box center [493, 264] width 4 height 4
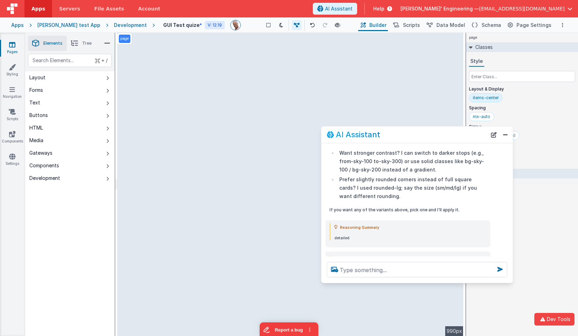
drag, startPoint x: 403, startPoint y: 138, endPoint x: 397, endPoint y: 136, distance: 6.4
click at [397, 136] on div "AI Assistant" at bounding box center [407, 134] width 160 height 8
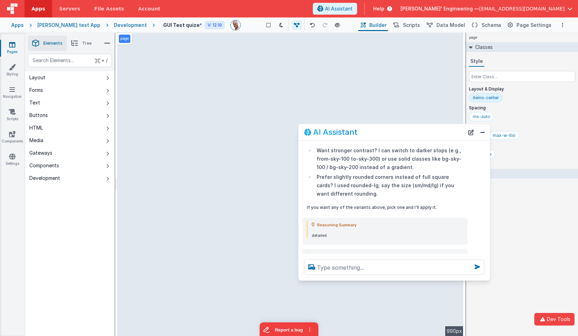
drag, startPoint x: 440, startPoint y: 132, endPoint x: 417, endPoint y: 129, distance: 23.3
click at [417, 129] on div "AI Assistant" at bounding box center [384, 132] width 160 height 8
click at [346, 276] on div at bounding box center [395, 267] width 192 height 27
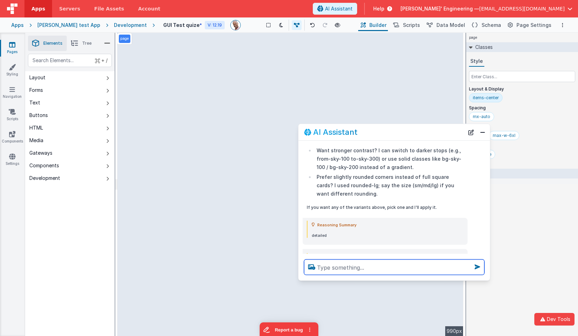
click at [346, 270] on textarea at bounding box center [394, 267] width 180 height 15
type textarea "c"
type textarea "change the avatars to images of thre different animals"
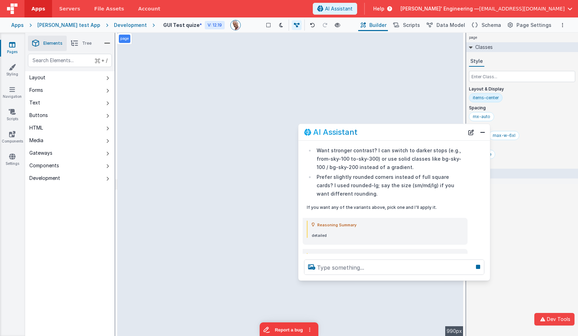
scroll to position [743, 0]
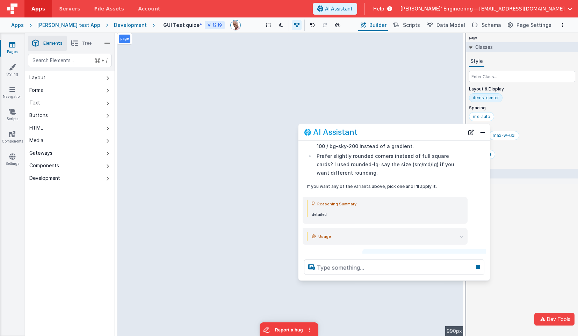
click at [456, 200] on div "Reasoning Summary" at bounding box center [388, 204] width 152 height 8
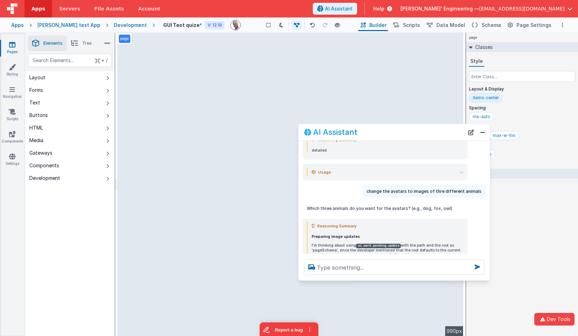
scroll to position [780, 0]
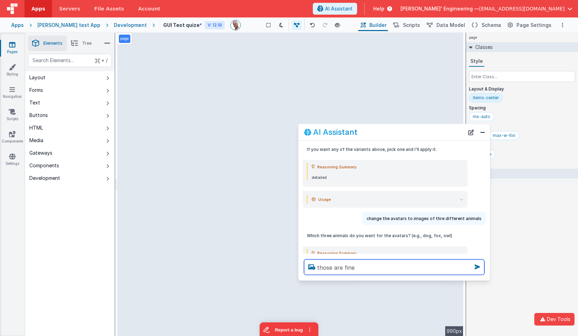
type textarea "those are fine"
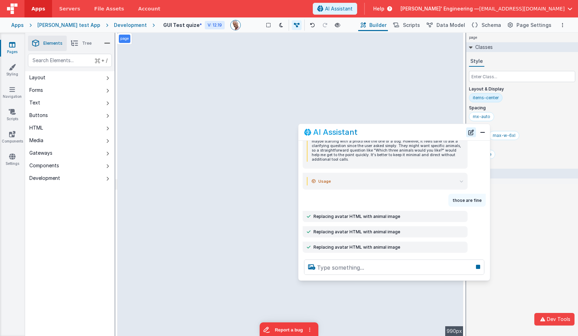
scroll to position [963, 0]
click at [471, 133] on button "New Chat" at bounding box center [472, 132] width 10 height 10
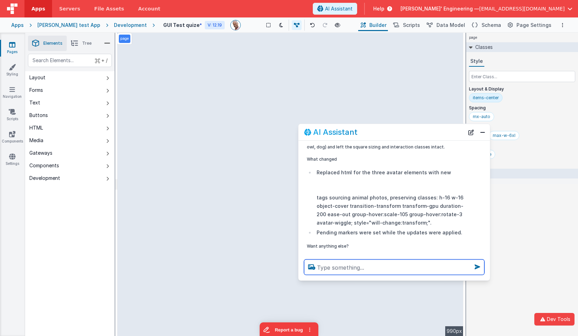
scroll to position [19, 0]
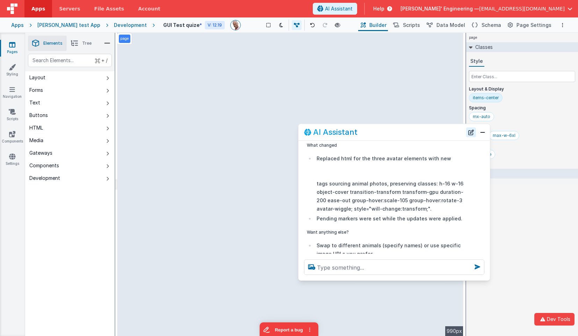
click at [472, 132] on button "New Chat" at bounding box center [472, 132] width 10 height 10
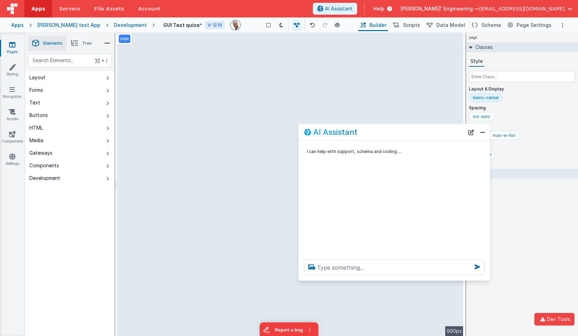
scroll to position [0, 0]
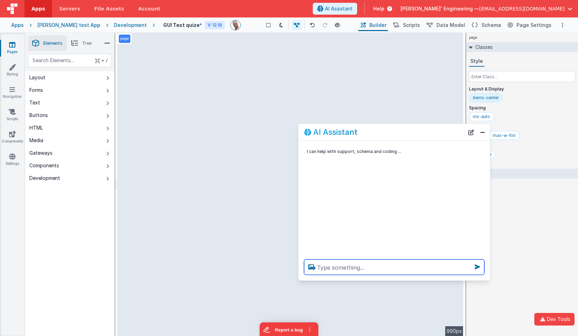
click at [340, 270] on textarea at bounding box center [394, 267] width 180 height 15
type textarea "c"
type textarea "get a pic of a dog"
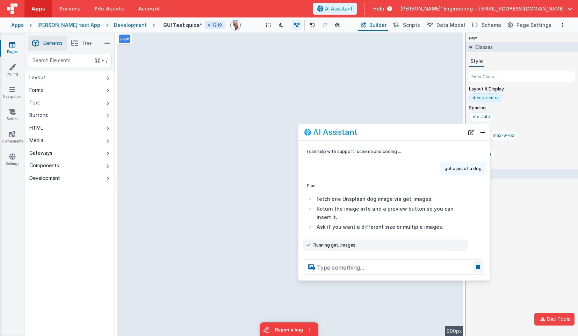
click at [478, 265] on icon at bounding box center [479, 267] width 10 height 11
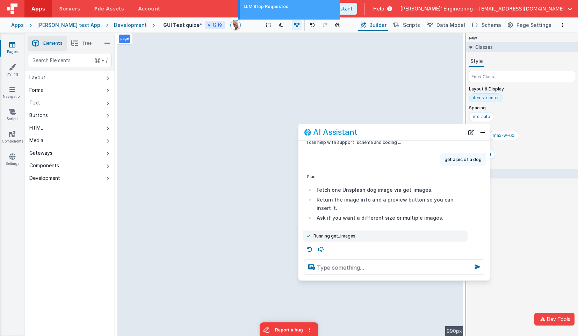
scroll to position [10, 0]
click at [311, 248] on icon at bounding box center [309, 248] width 11 height 11
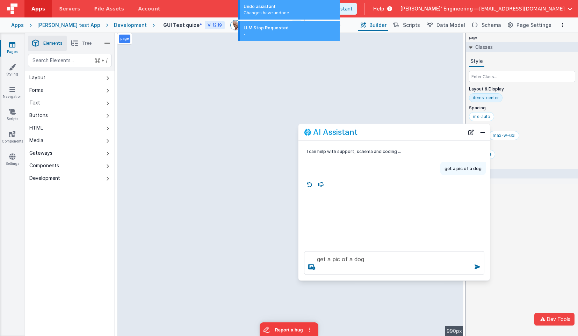
scroll to position [0, 0]
click at [407, 270] on textarea "get a pic of a dog" at bounding box center [394, 263] width 180 height 24
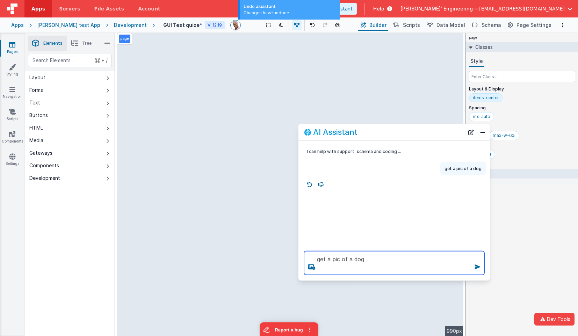
type textarea "get a pic of a dog"
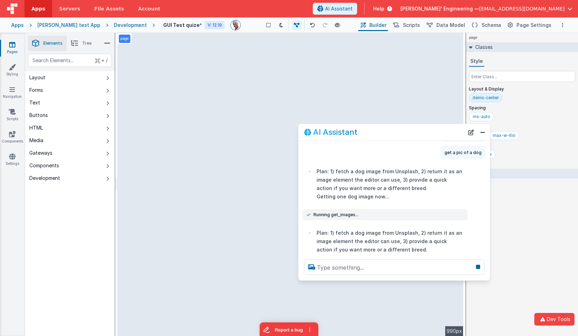
scroll to position [54, 0]
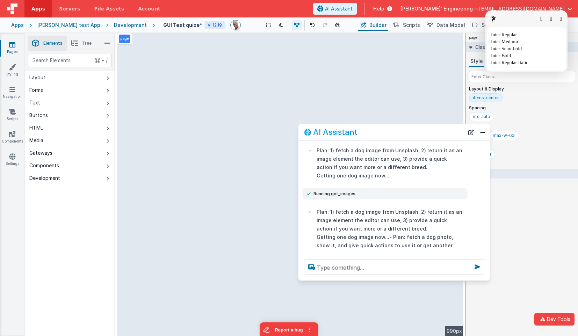
drag, startPoint x: 470, startPoint y: 130, endPoint x: 462, endPoint y: 143, distance: 14.5
click at [470, 131] on html "Dev Tools Apps Servers File Assets Account Some FUTURE Slot AI Assistant Help D…" at bounding box center [289, 168] width 578 height 336
click at [470, 130] on html "Dev Tools Apps Servers File Assets Account Some FUTURE Slot AI Assistant Help D…" at bounding box center [289, 168] width 578 height 336
click at [471, 131] on html "Dev Tools Apps Servers File Assets Account Some FUTURE Slot AI Assistant Help D…" at bounding box center [289, 168] width 578 height 336
click at [469, 132] on html "Dev Tools Apps Servers File Assets Account Some FUTURE Slot AI Assistant Help D…" at bounding box center [289, 168] width 578 height 336
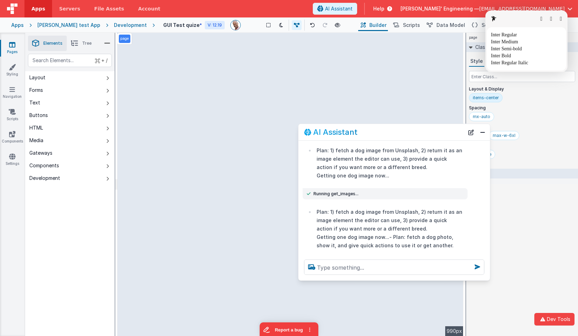
drag, startPoint x: 425, startPoint y: 131, endPoint x: 383, endPoint y: 128, distance: 42.1
click at [379, 125] on div "page --> 990px" at bounding box center [291, 185] width 346 height 304
drag, startPoint x: 369, startPoint y: 123, endPoint x: 361, endPoint y: 133, distance: 13.1
click at [361, 133] on div "page --> 990px" at bounding box center [291, 185] width 346 height 304
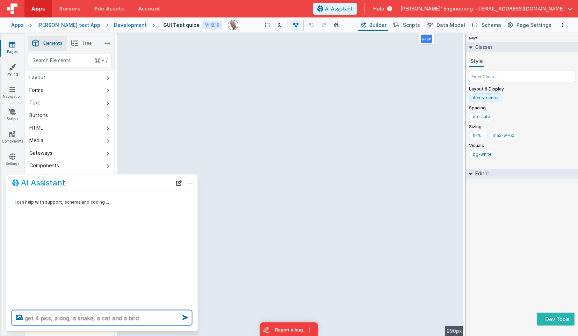
type textarea "get 4 pics, a dog, a snake, a cat and a bird"
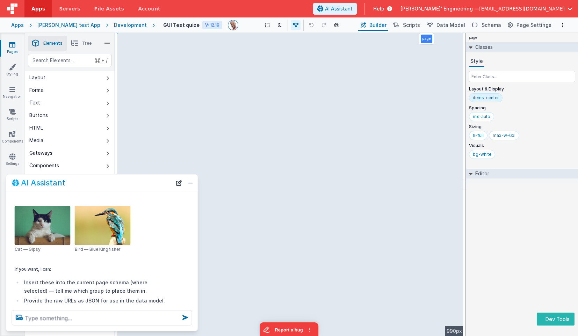
scroll to position [253, 0]
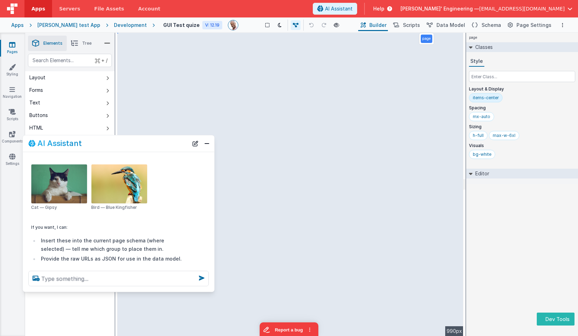
drag, startPoint x: 135, startPoint y: 180, endPoint x: 152, endPoint y: 142, distance: 42.4
click at [152, 142] on div "AI Assistant" at bounding box center [108, 144] width 160 height 8
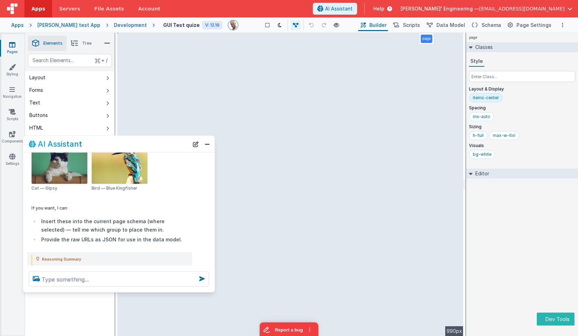
scroll to position [274, 0]
click at [207, 143] on button "Close" at bounding box center [207, 144] width 9 height 10
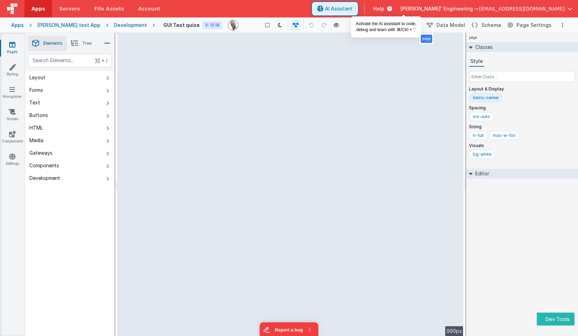
click at [357, 3] on button "AI Assistant" at bounding box center [335, 9] width 44 height 12
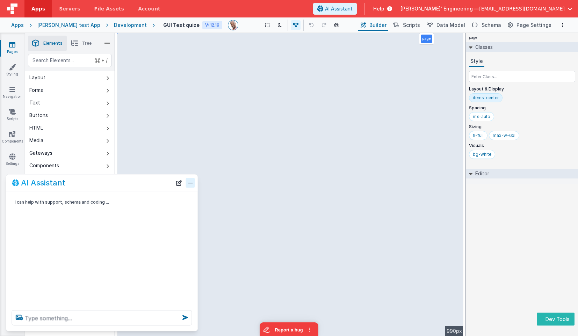
click at [191, 184] on button "Close" at bounding box center [190, 183] width 9 height 10
type textarea "debugp"
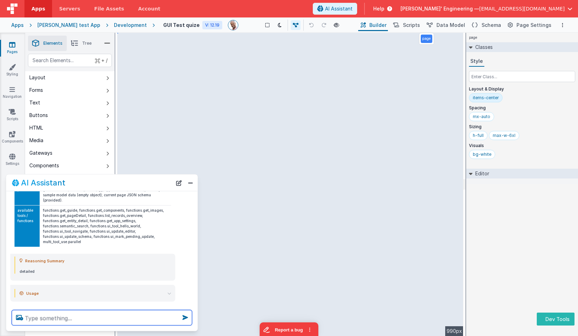
scroll to position [131, 0]
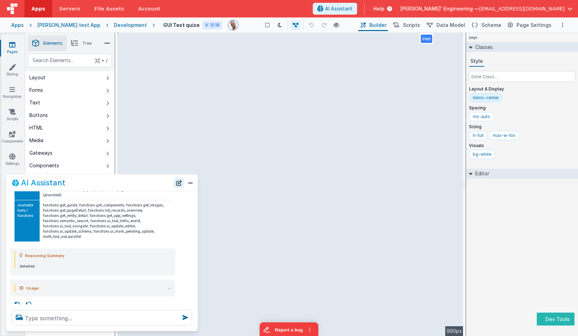
click at [182, 185] on button "New Chat" at bounding box center [179, 183] width 10 height 10
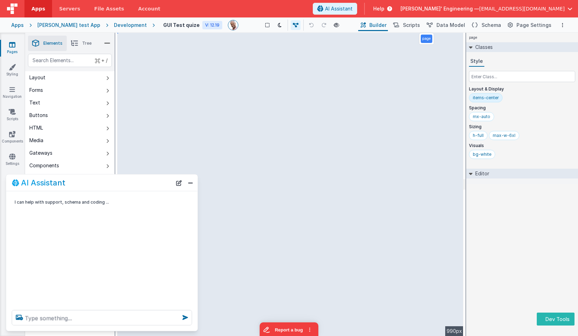
scroll to position [0, 0]
click at [123, 322] on textarea at bounding box center [102, 318] width 180 height 15
type textarea "debugp"
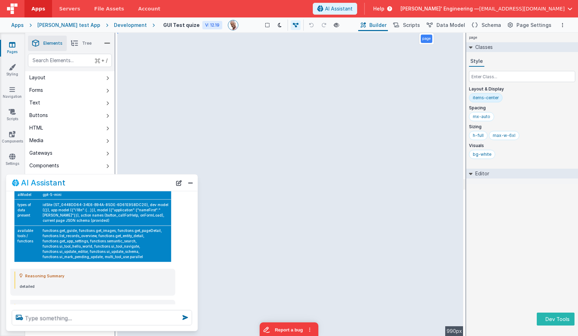
scroll to position [126, 0]
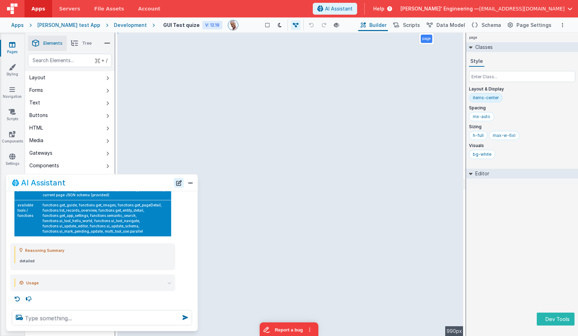
click at [180, 183] on button "New Chat" at bounding box center [179, 183] width 10 height 10
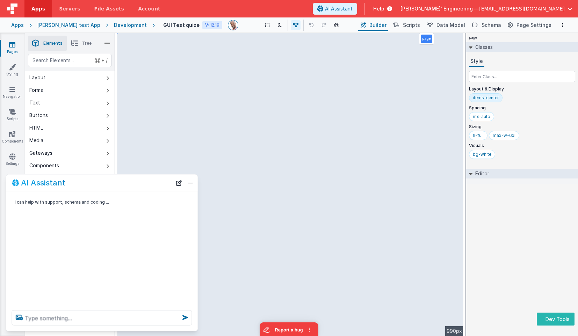
scroll to position [0, 0]
click at [77, 316] on textarea at bounding box center [102, 318] width 180 height 15
type textarea "list the components in this app"
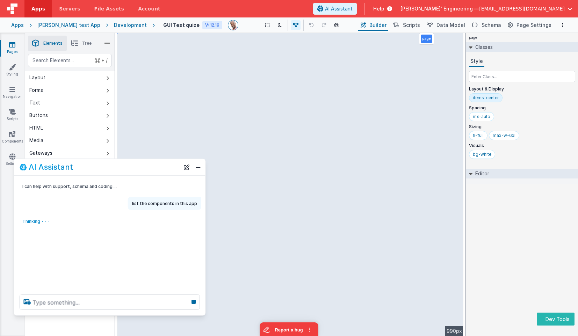
drag, startPoint x: 94, startPoint y: 178, endPoint x: 99, endPoint y: 166, distance: 12.5
click at [99, 166] on div "AI Assistant" at bounding box center [100, 167] width 160 height 8
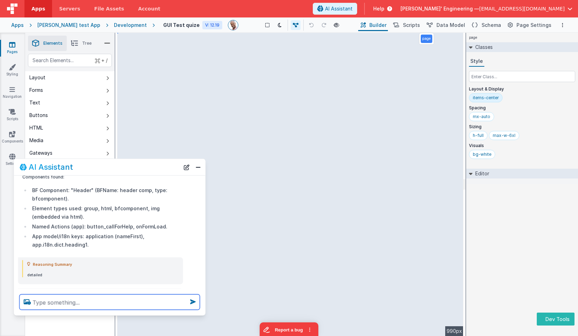
scroll to position [128, 0]
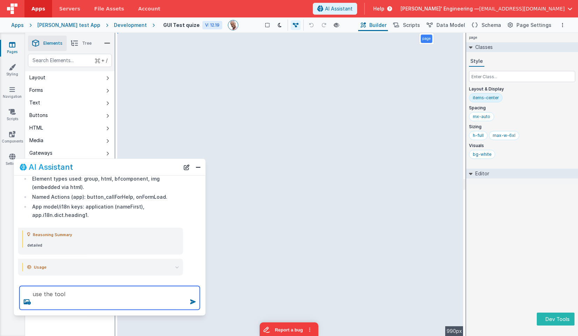
type textarea "use the tool"
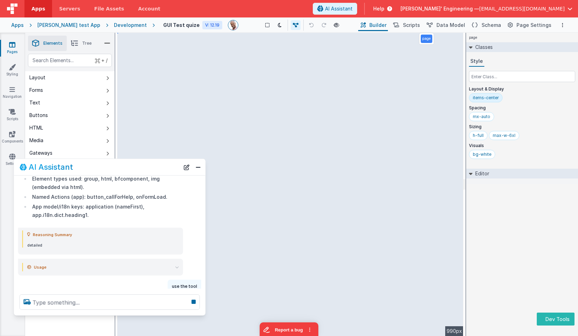
scroll to position [149, 0]
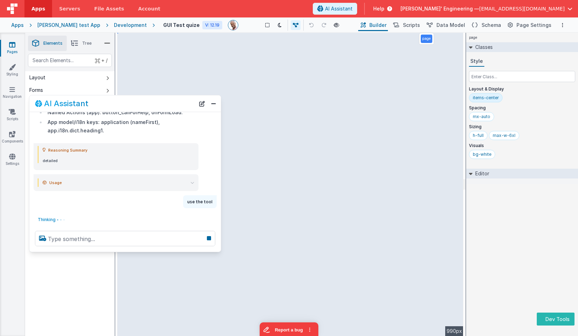
drag, startPoint x: 132, startPoint y: 170, endPoint x: 147, endPoint y: 107, distance: 65.1
click at [147, 107] on div "AI Assistant" at bounding box center [115, 103] width 160 height 8
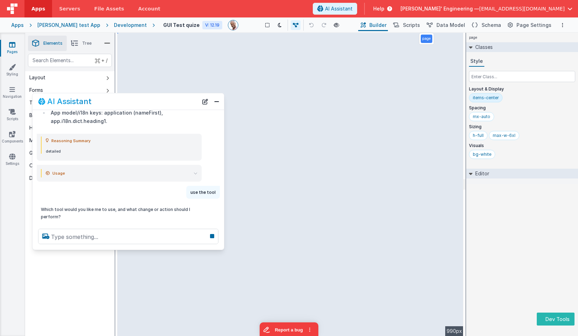
drag, startPoint x: 127, startPoint y: 105, endPoint x: 130, endPoint y: 102, distance: 3.8
click at [130, 102] on div "AI Assistant" at bounding box center [118, 101] width 160 height 8
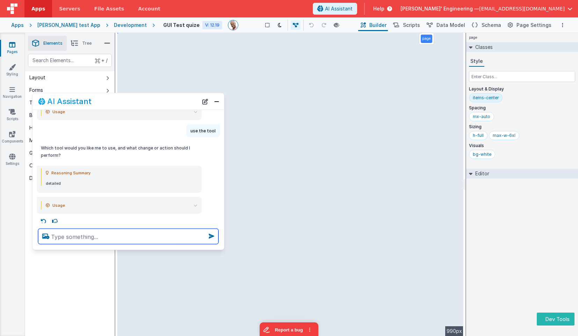
scroll to position [222, 0]
paste textarea "list_records_overview"
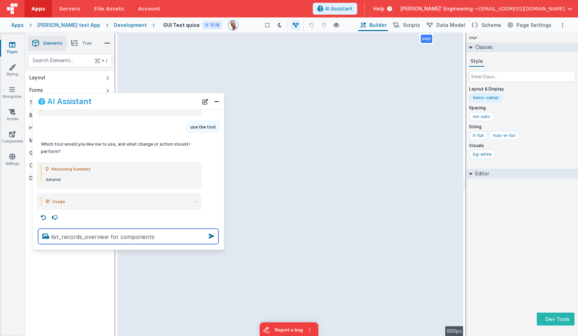
type textarea "list_records_overview for components"
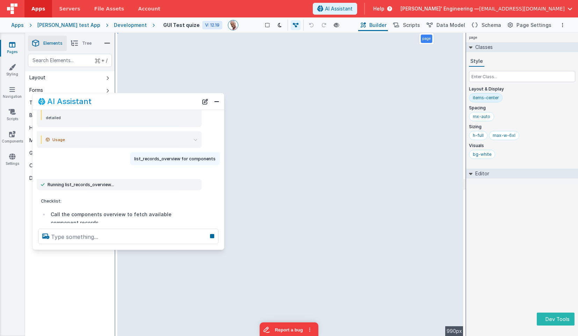
scroll to position [302, 0]
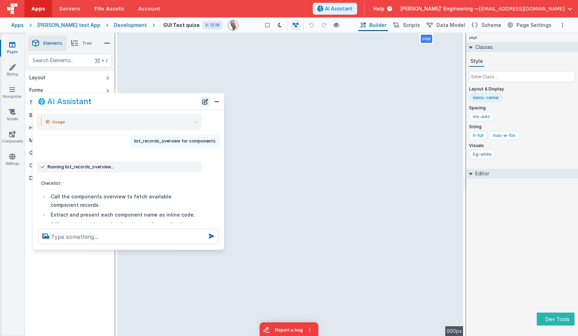
click at [205, 106] on button "New Chat" at bounding box center [205, 102] width 10 height 10
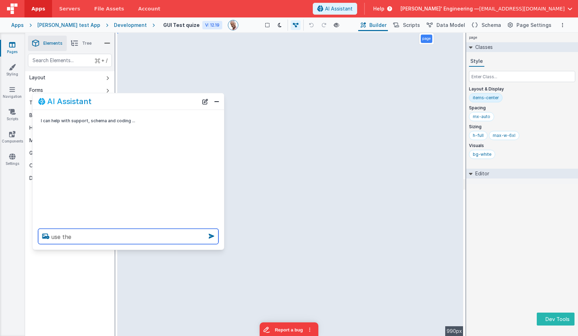
paste textarea ", "userMessage": { "description": "A short user-friendly message displayed to t…"
click at [133, 236] on textarea "use the" at bounding box center [128, 236] width 180 height 15
paste textarea "list_records_overview"
type textarea "use the list_records_overview to get a list of components"
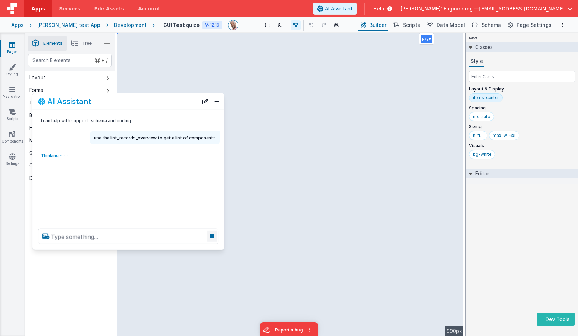
click at [213, 236] on icon at bounding box center [212, 236] width 10 height 11
click at [205, 102] on button "New Chat" at bounding box center [205, 102] width 10 height 10
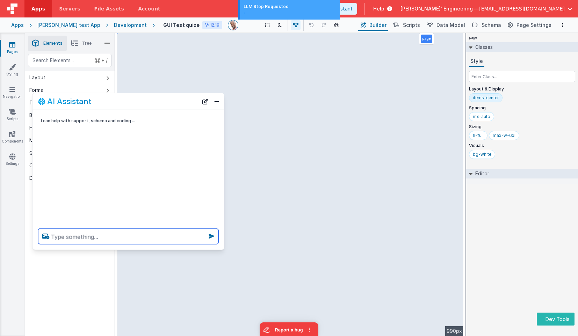
click at [130, 237] on textarea at bounding box center [128, 236] width 180 height 15
paste textarea "list_records_overview"
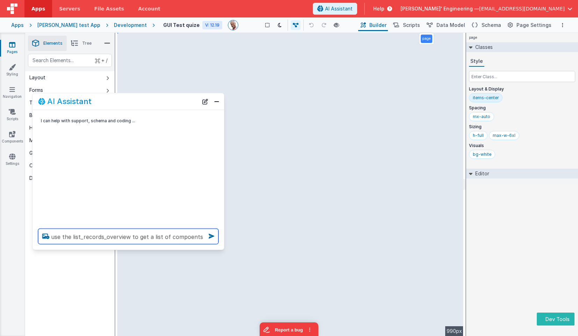
type textarea "use the list_records_overview to get a list of compoents"
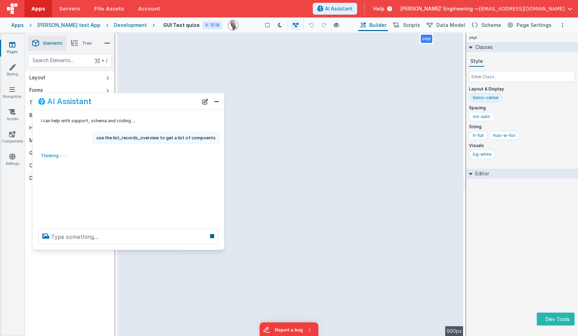
drag, startPoint x: 207, startPoint y: 101, endPoint x: 204, endPoint y: 108, distance: 7.8
click at [207, 101] on button "New Chat" at bounding box center [205, 102] width 10 height 10
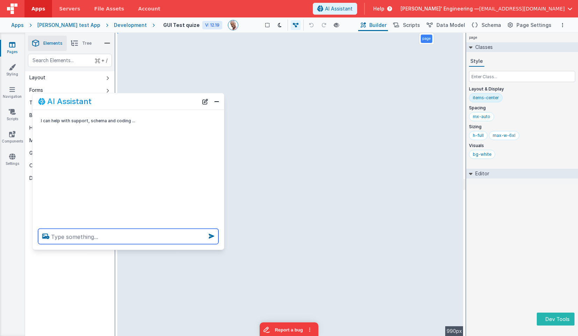
click at [167, 237] on textarea at bounding box center [128, 236] width 180 height 15
type textarea "hello"
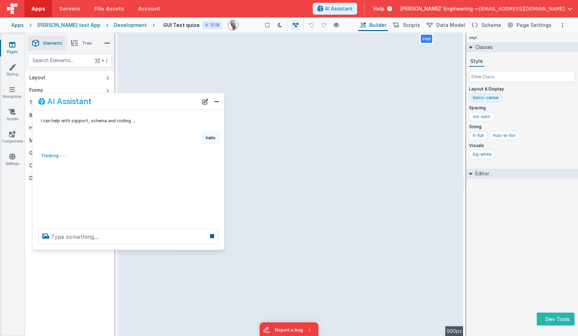
scroll to position [1, 0]
click at [214, 237] on icon at bounding box center [212, 236] width 10 height 11
click at [214, 236] on icon at bounding box center [212, 236] width 10 height 11
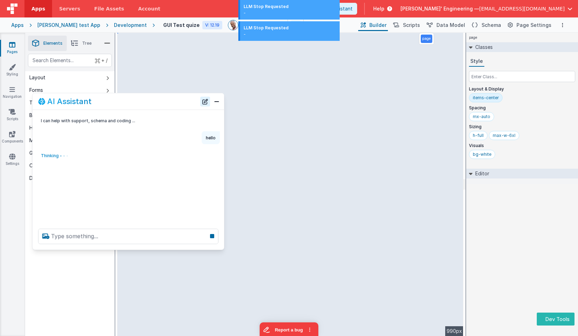
click at [208, 104] on button "New Chat" at bounding box center [205, 102] width 10 height 10
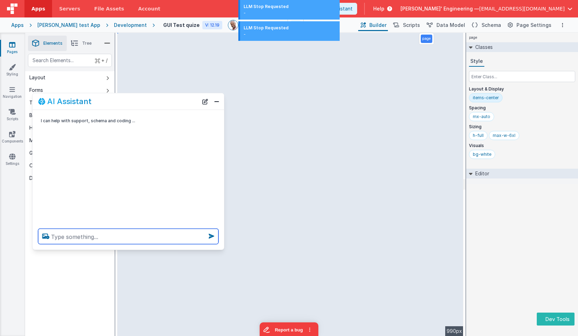
click at [122, 237] on textarea at bounding box center [128, 236] width 180 height 15
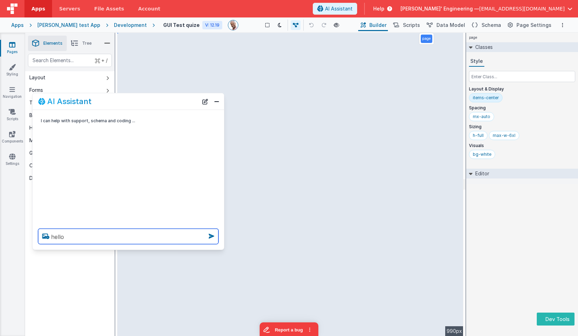
type textarea "hello"
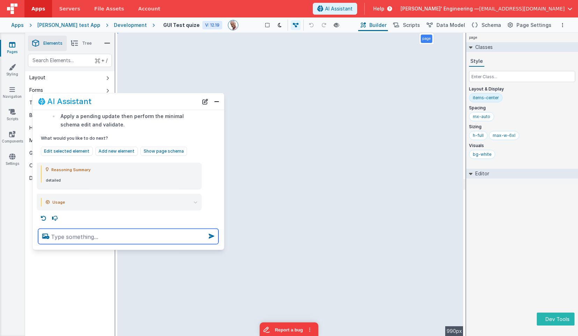
scroll to position [89, 0]
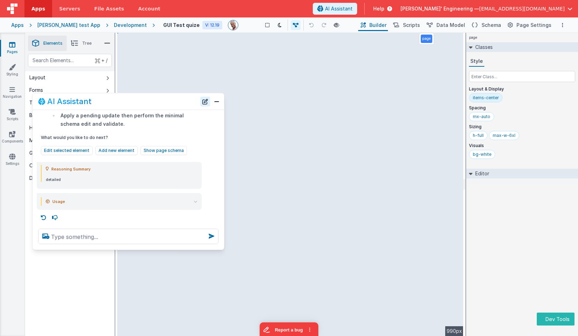
click at [206, 104] on button "New Chat" at bounding box center [205, 102] width 10 height 10
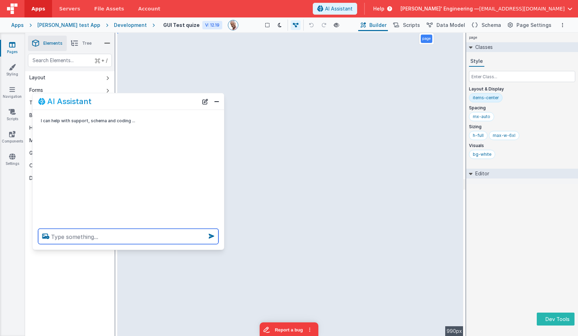
click at [111, 238] on textarea at bounding box center [128, 236] width 180 height 15
paste textarea "userMessage"
type textarea "userMessage"
paste textarea "list_records_overview"
type textarea "use list_records_overview to get a list of compoennts"
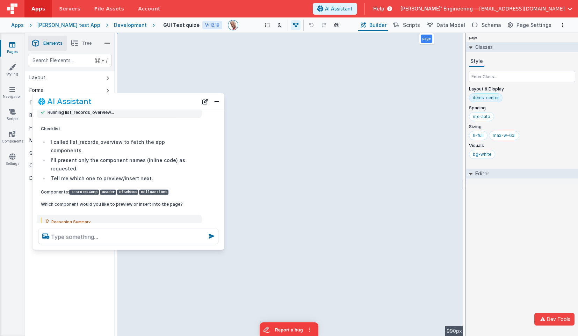
scroll to position [96, 0]
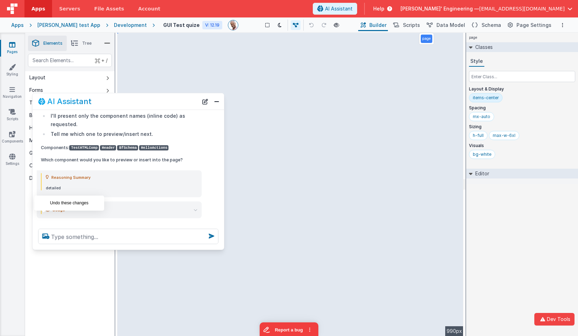
click at [45, 221] on icon at bounding box center [43, 226] width 11 height 11
type textarea "use list_records_overview to get a list of compoennts"
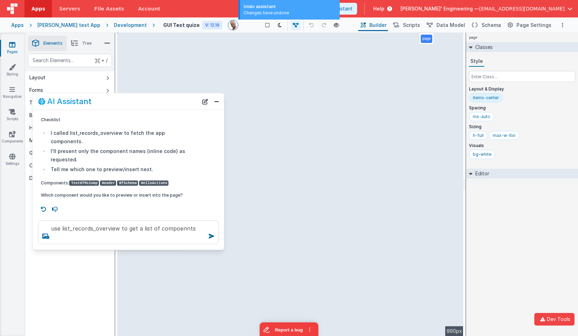
scroll to position [52, 0]
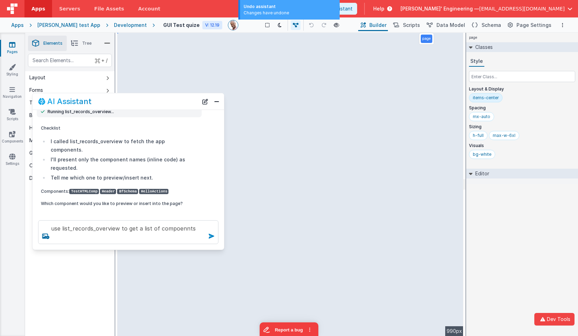
click at [213, 238] on icon at bounding box center [211, 236] width 11 height 11
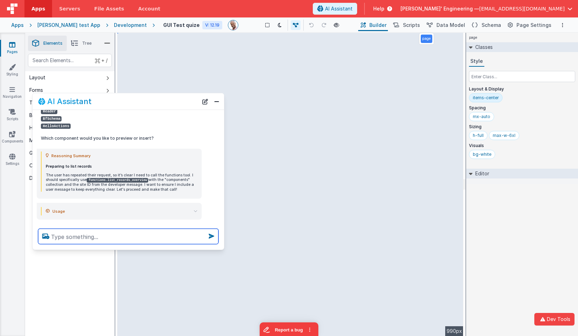
scroll to position [267, 0]
click at [121, 238] on textarea at bounding box center [128, 236] width 180 height 15
type textarea "test"
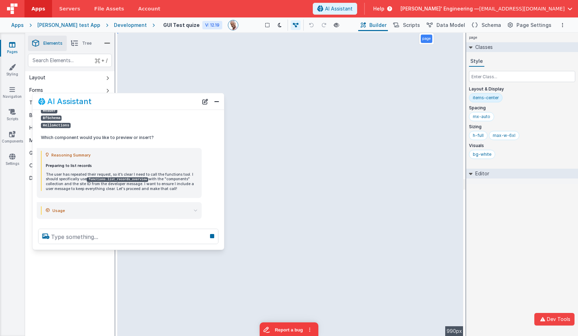
scroll to position [288, 0]
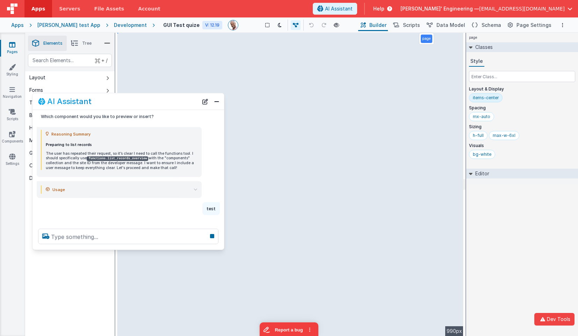
click at [195, 188] on icon at bounding box center [196, 190] width 4 height 4
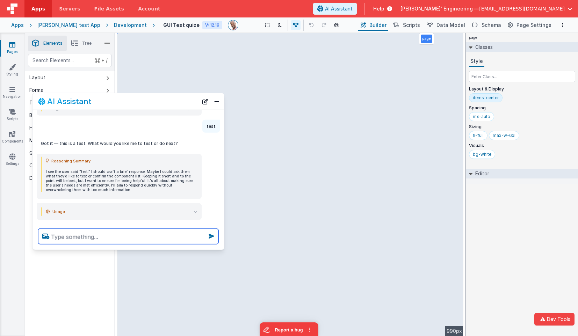
scroll to position [408, 0]
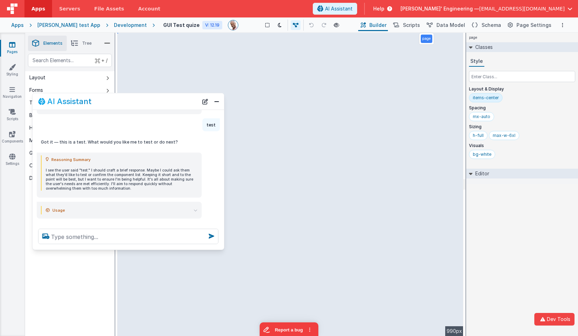
click at [193, 206] on summary "Usage" at bounding box center [122, 210] width 152 height 8
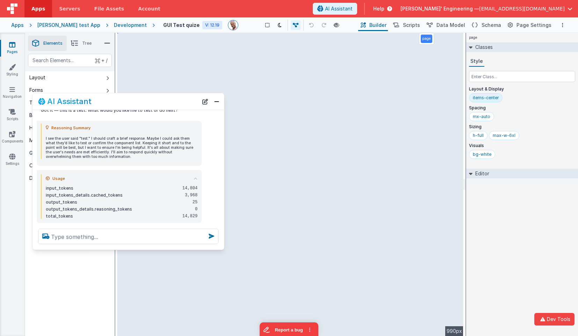
scroll to position [444, 0]
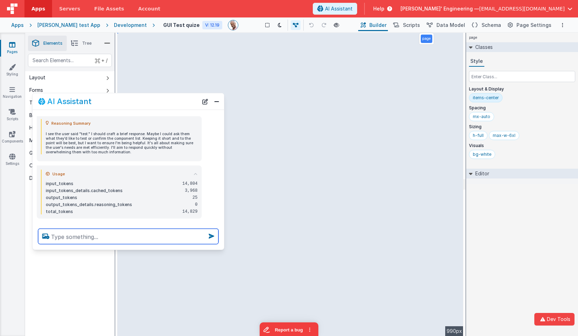
click at [143, 241] on textarea at bounding box center [128, 236] width 180 height 15
type textarea "test"
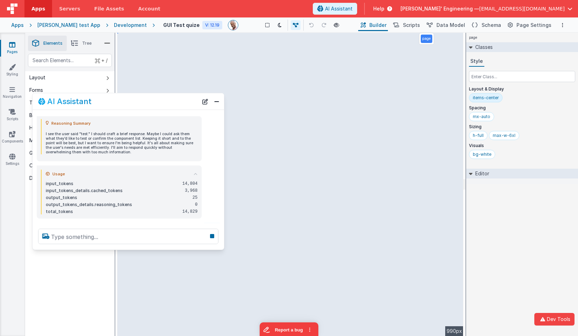
scroll to position [465, 0]
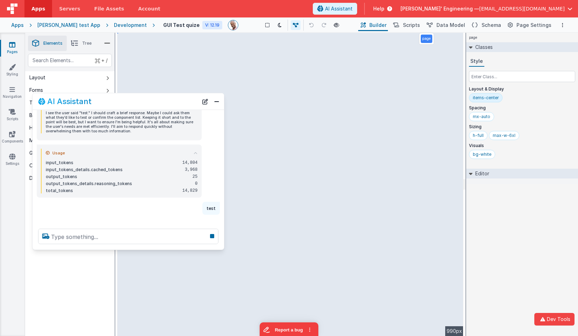
click at [196, 151] on icon at bounding box center [196, 153] width 4 height 4
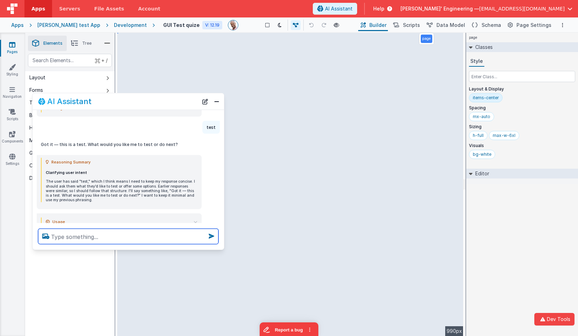
scroll to position [522, 0]
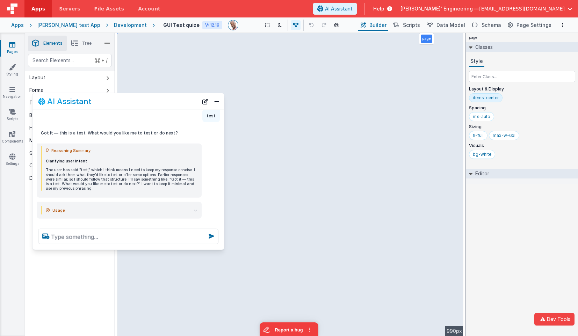
click at [193, 206] on summary "Usage" at bounding box center [122, 210] width 152 height 8
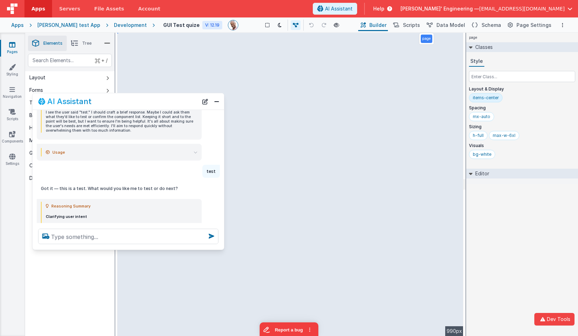
scroll to position [466, 0]
click at [193, 149] on summary "Usage" at bounding box center [122, 153] width 152 height 8
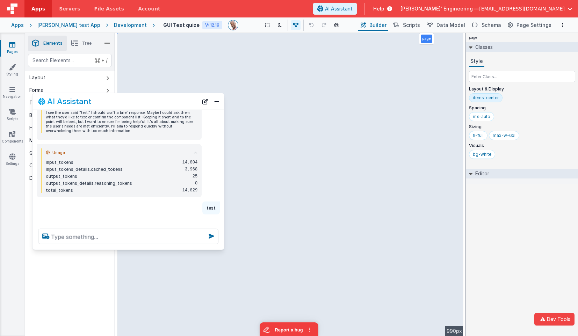
click at [193, 149] on summary "Usage" at bounding box center [122, 153] width 152 height 8
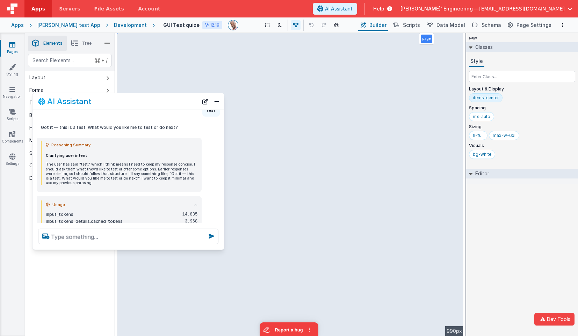
scroll to position [558, 0]
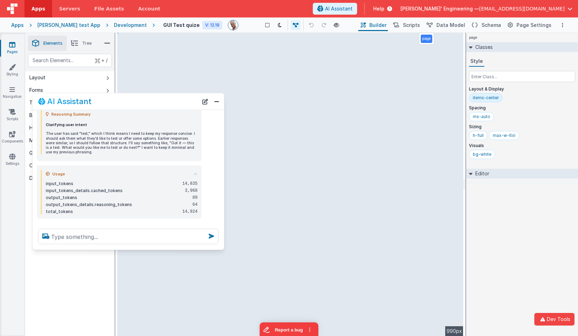
drag, startPoint x: 205, startPoint y: 101, endPoint x: 183, endPoint y: 101, distance: 22.4
click at [205, 101] on button "New Chat" at bounding box center [205, 102] width 10 height 10
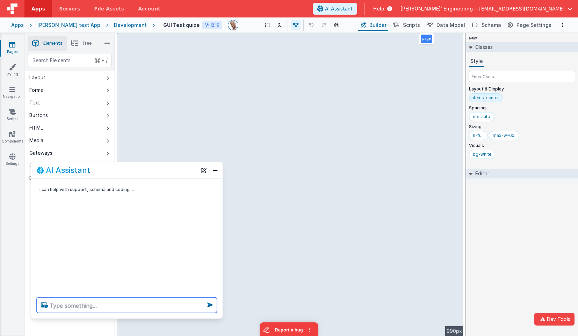
drag, startPoint x: 178, startPoint y: 102, endPoint x: 176, endPoint y: 171, distance: 69.3
click at [176, 171] on div "AI Assistant" at bounding box center [117, 170] width 160 height 8
type textarea "m"
type textarea "totallt revamp this page andmake it beautiful"
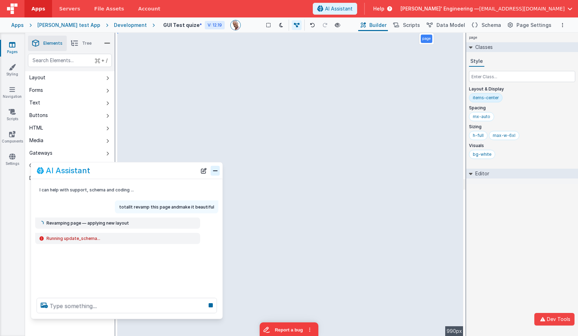
click at [214, 170] on button "Close" at bounding box center [215, 171] width 9 height 10
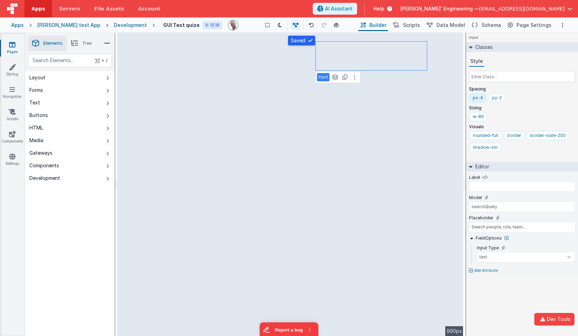
type input "searchQuery"
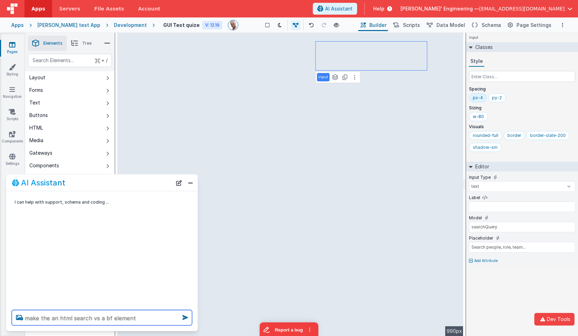
type textarea "make the an html search vs a bf element"
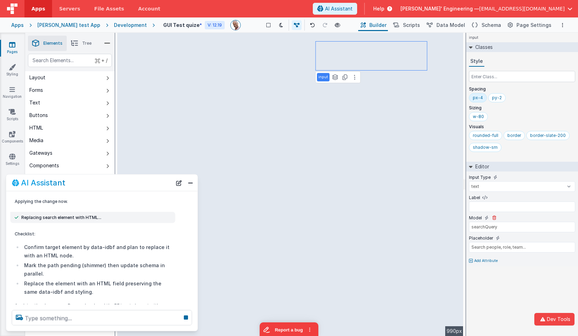
scroll to position [114, 0]
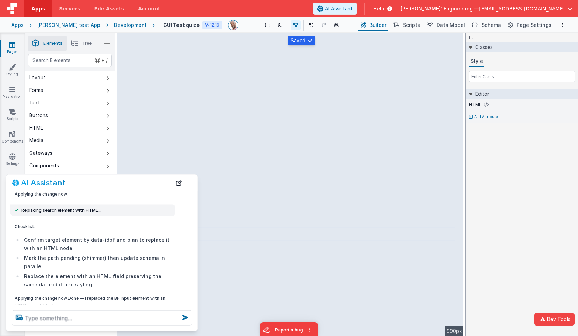
click at [553, 235] on div "html Classes Style Editor HTML Add Attribute DEV: Focus DEV: builderToggleCondi…" at bounding box center [523, 185] width 112 height 304
click at [532, 237] on div "html Classes Style Editor HTML Add Attribute DEV: Focus DEV: builderToggleCondi…" at bounding box center [523, 185] width 112 height 304
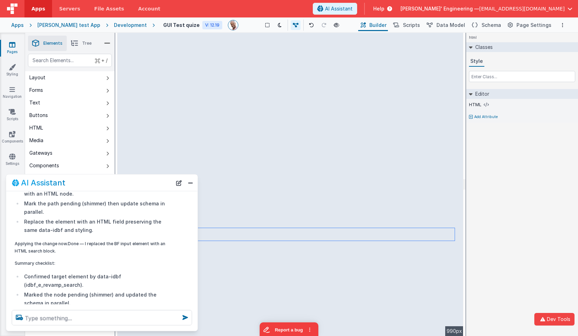
scroll to position [172, 0]
